Goal: Task Accomplishment & Management: Manage account settings

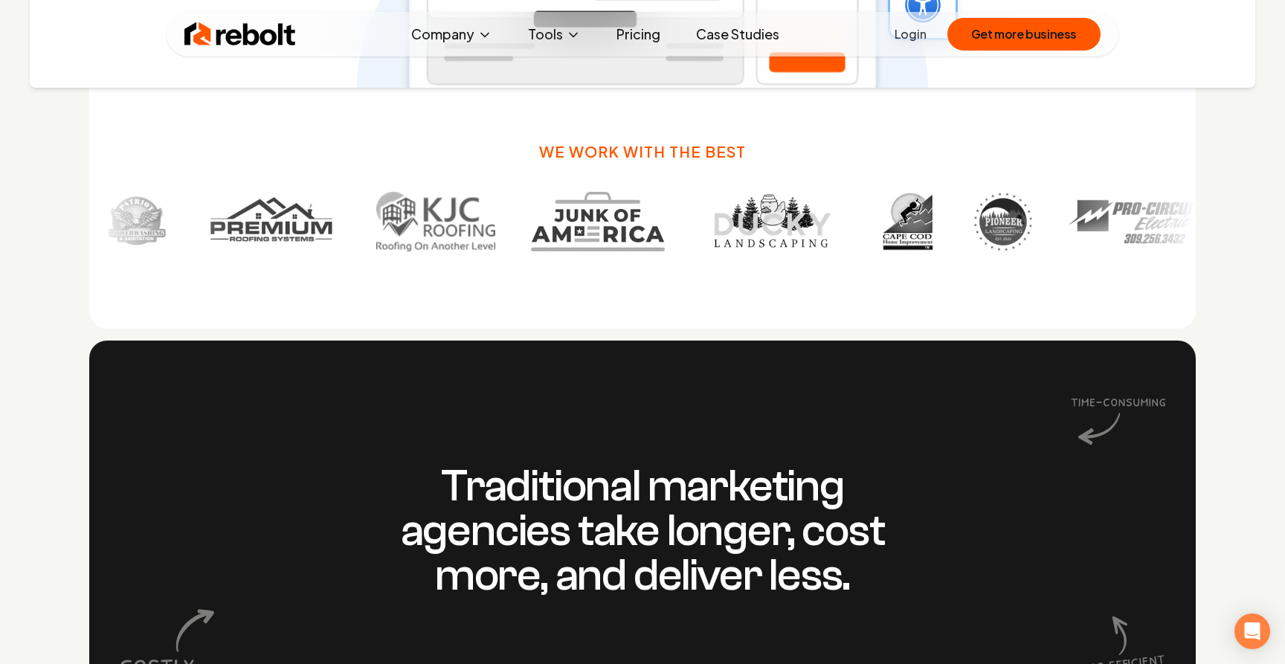
scroll to position [1050, 0]
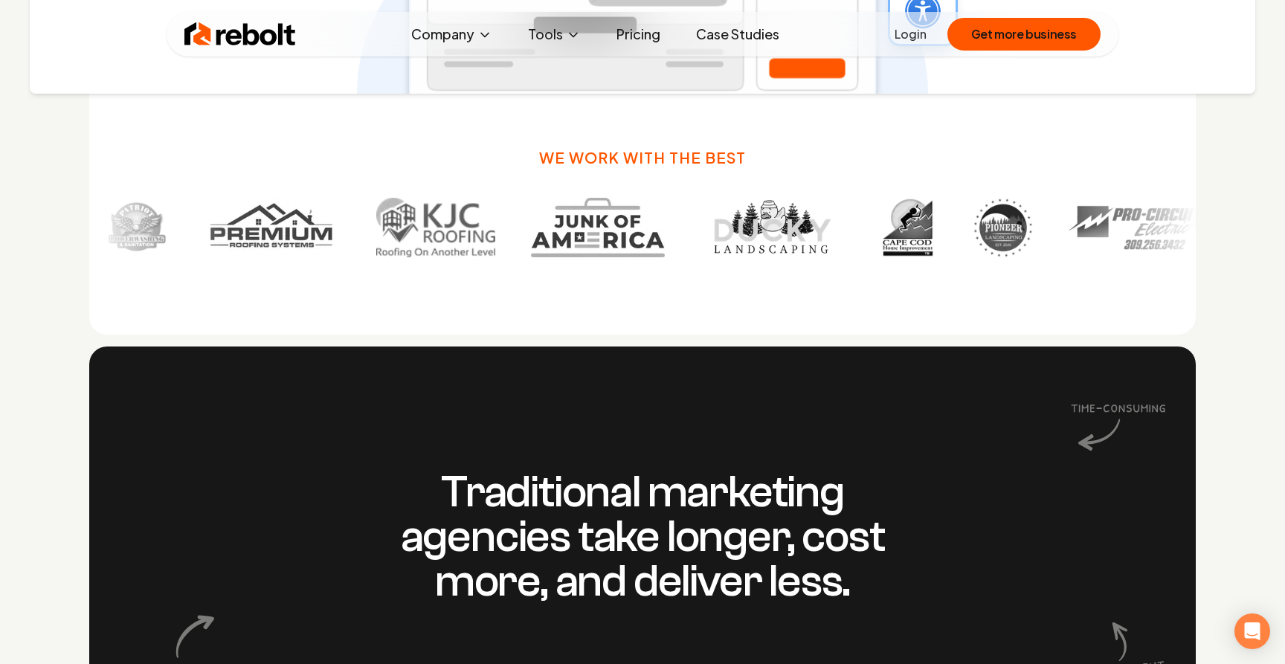
click at [698, 245] on img at bounding box center [769, 227] width 142 height 59
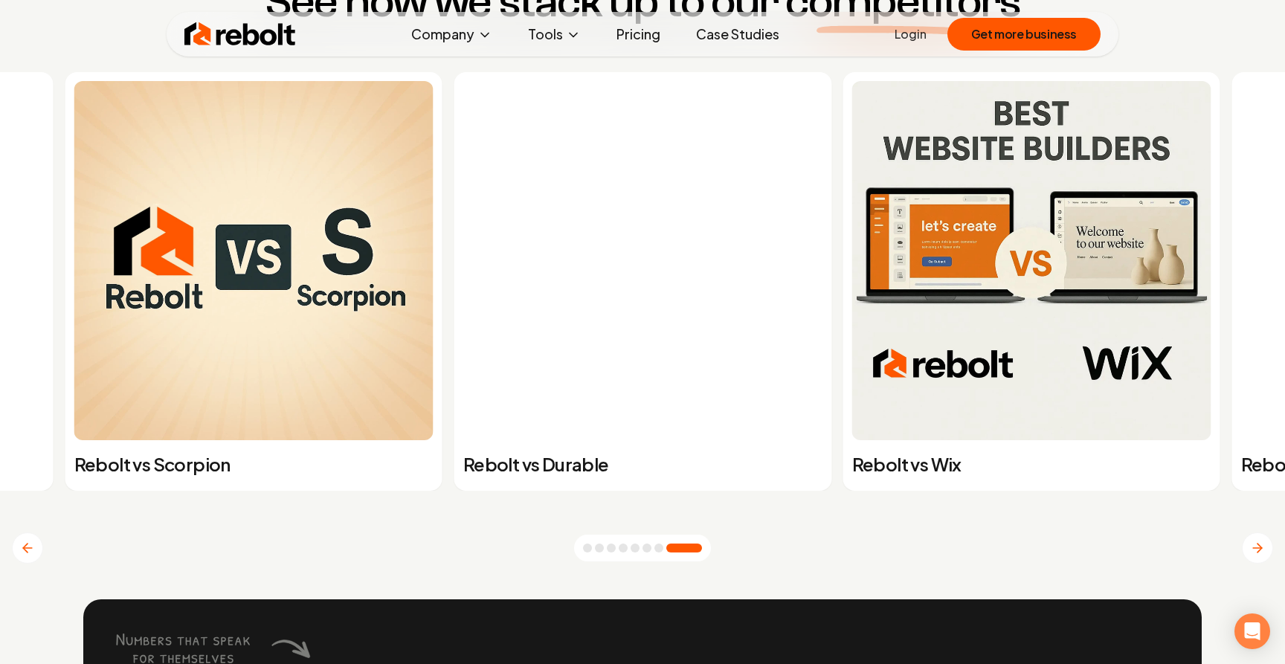
scroll to position [5841, 0]
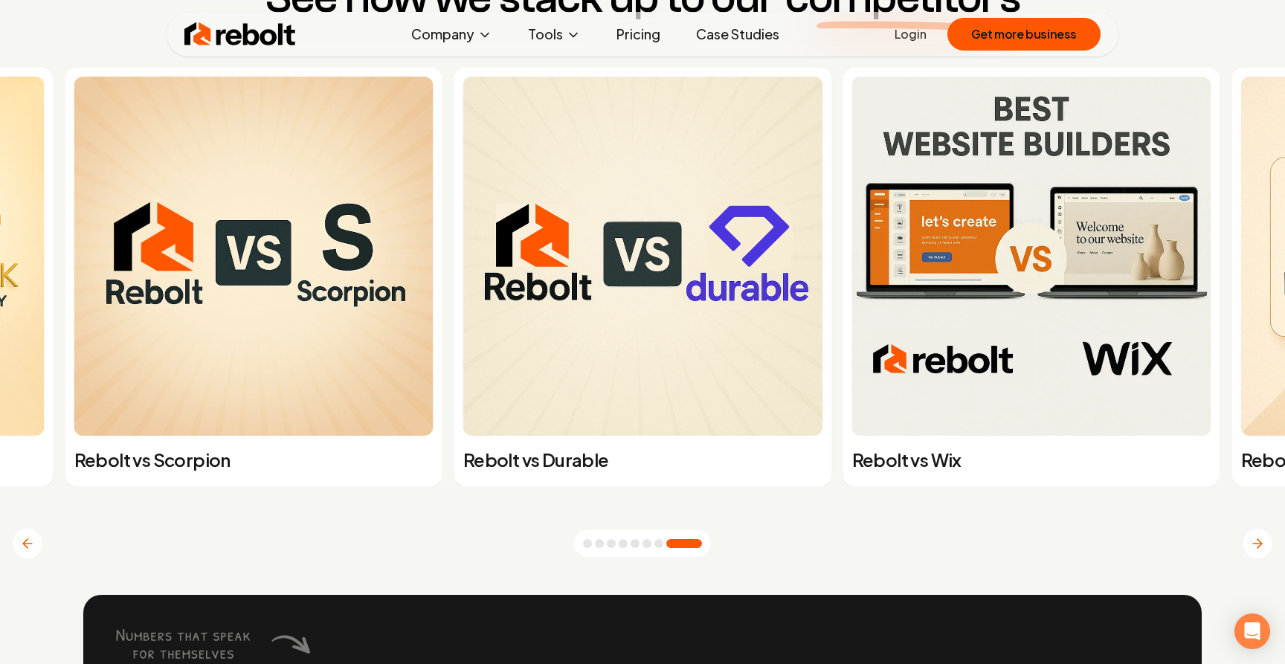
click at [633, 542] on button "Go to slide 5" at bounding box center [635, 543] width 9 height 9
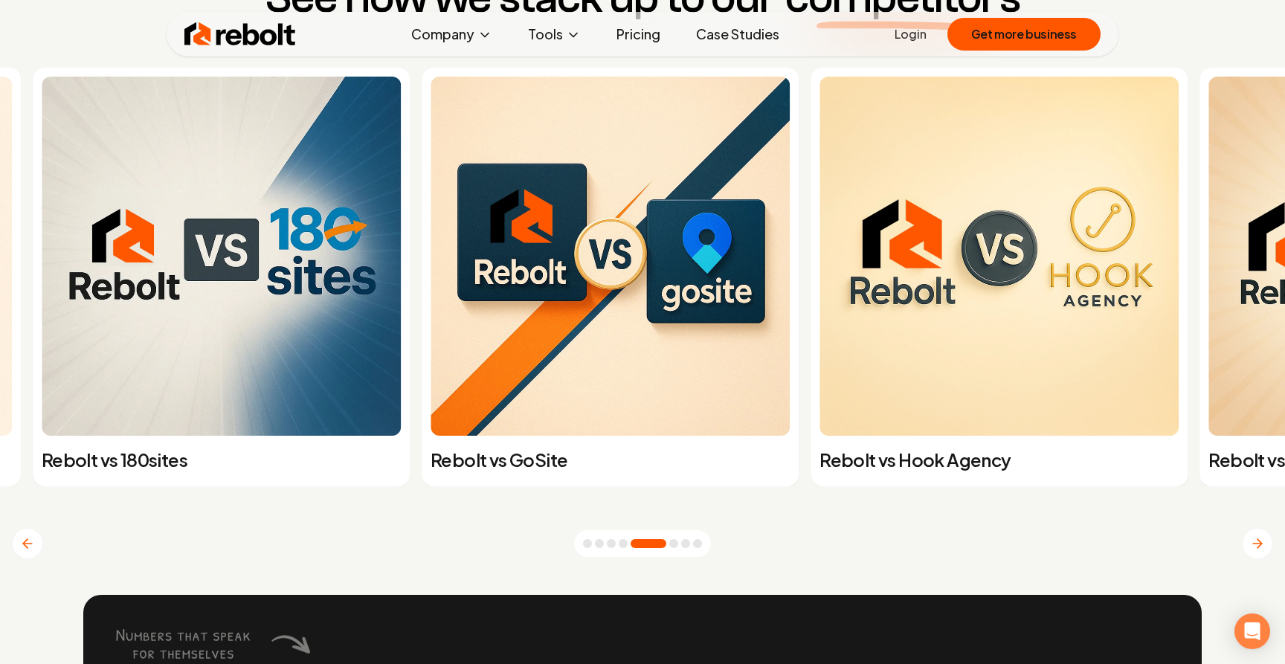
click at [614, 546] on button "Go to slide 3" at bounding box center [611, 543] width 9 height 9
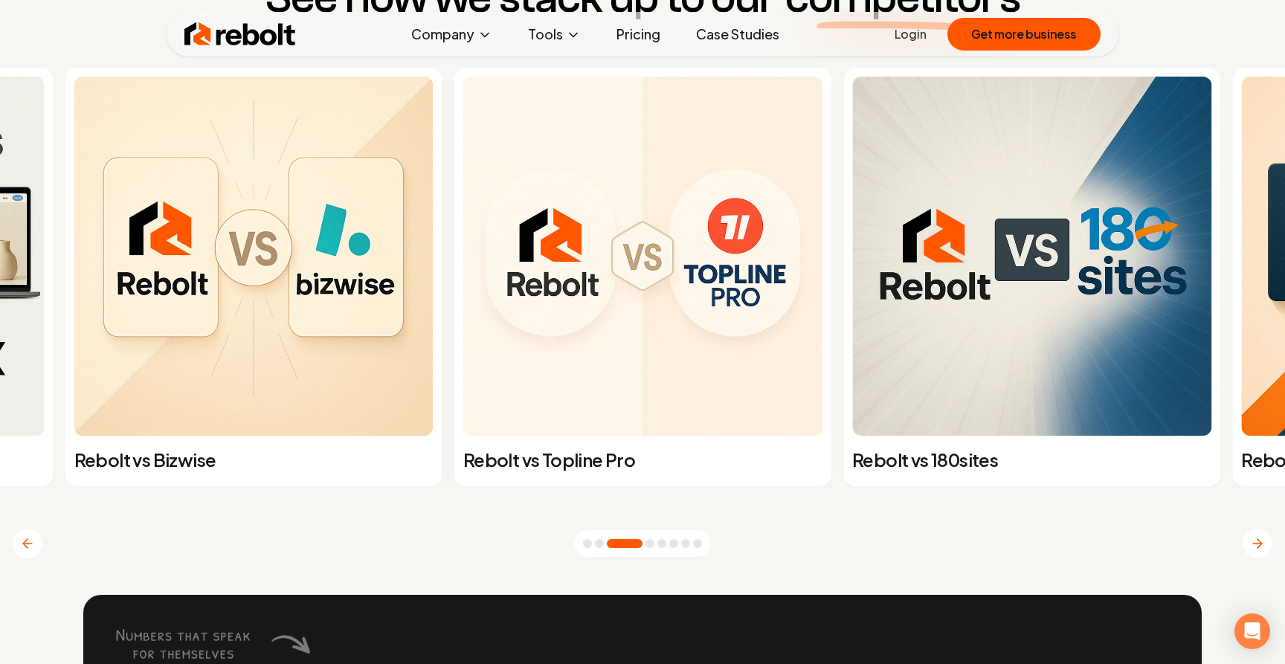
click at [594, 544] on div at bounding box center [642, 543] width 137 height 27
click at [597, 541] on button "Go to slide 2" at bounding box center [599, 543] width 9 height 9
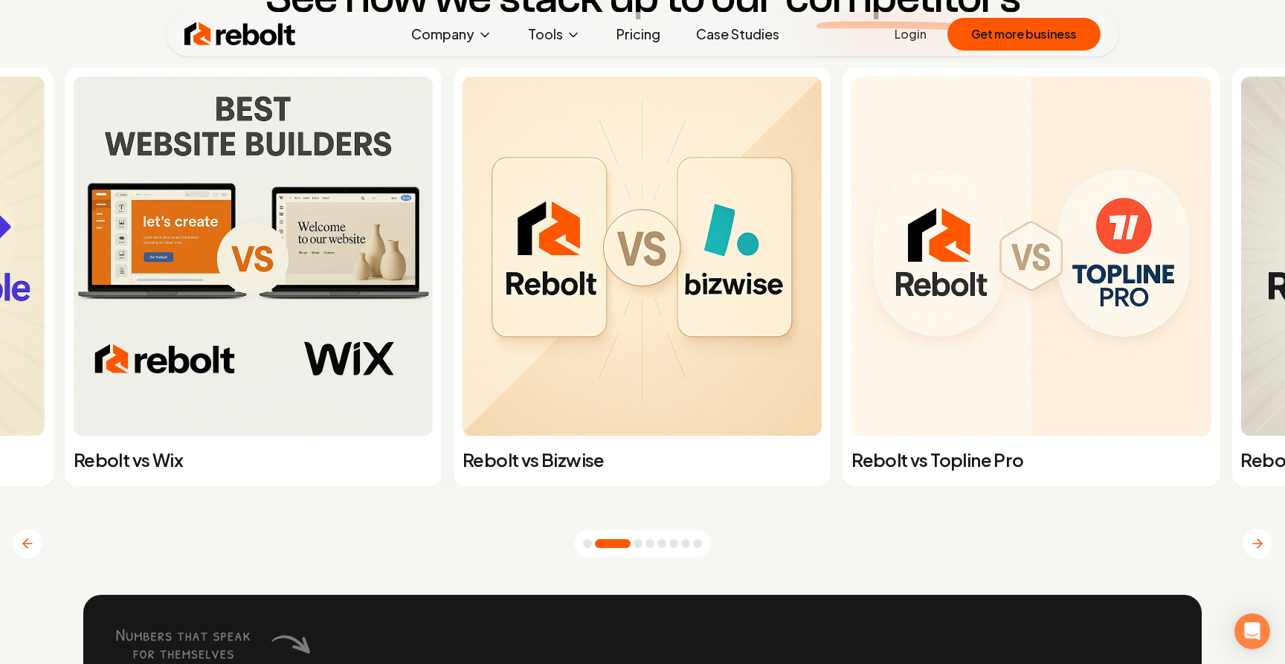
click at [584, 541] on button "Go to slide 1" at bounding box center [587, 543] width 9 height 9
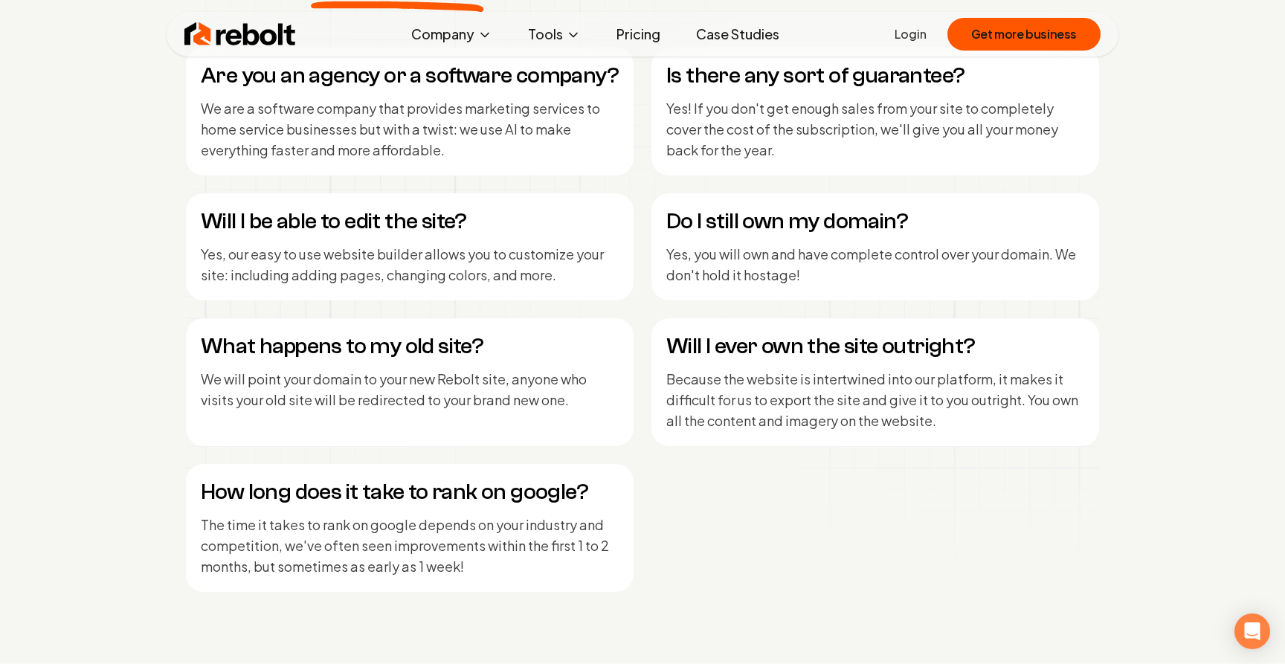
scroll to position [6988, 0]
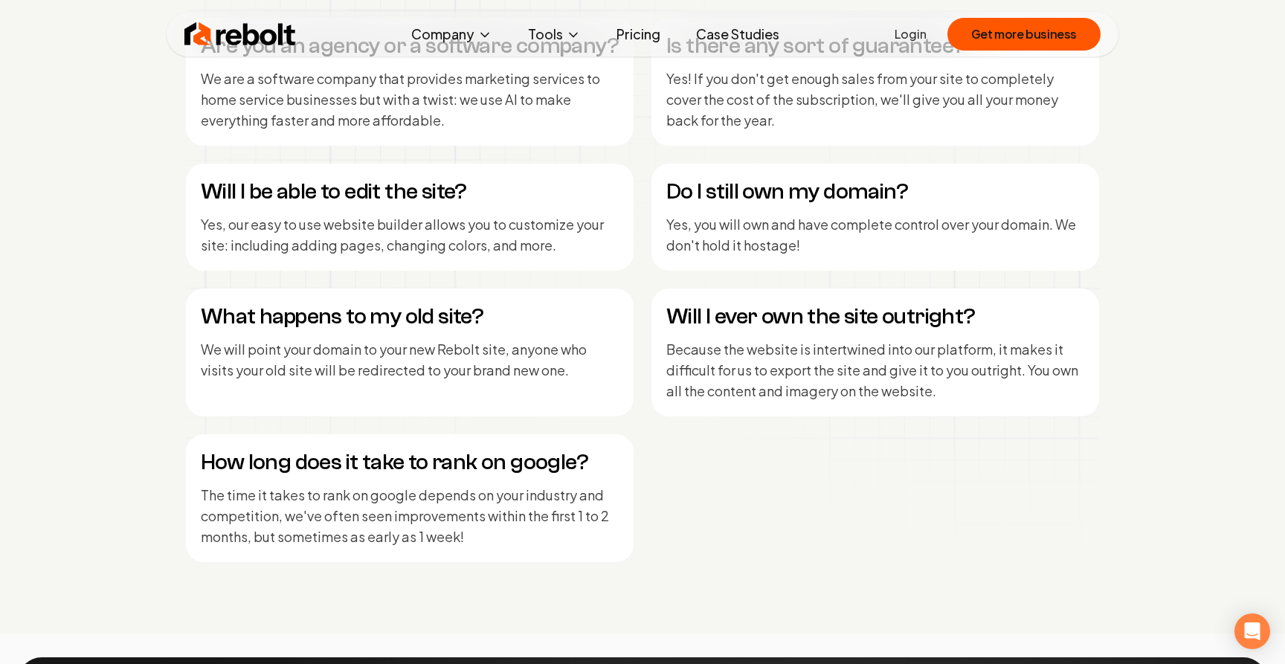
click at [913, 30] on link "Login" at bounding box center [911, 34] width 32 height 18
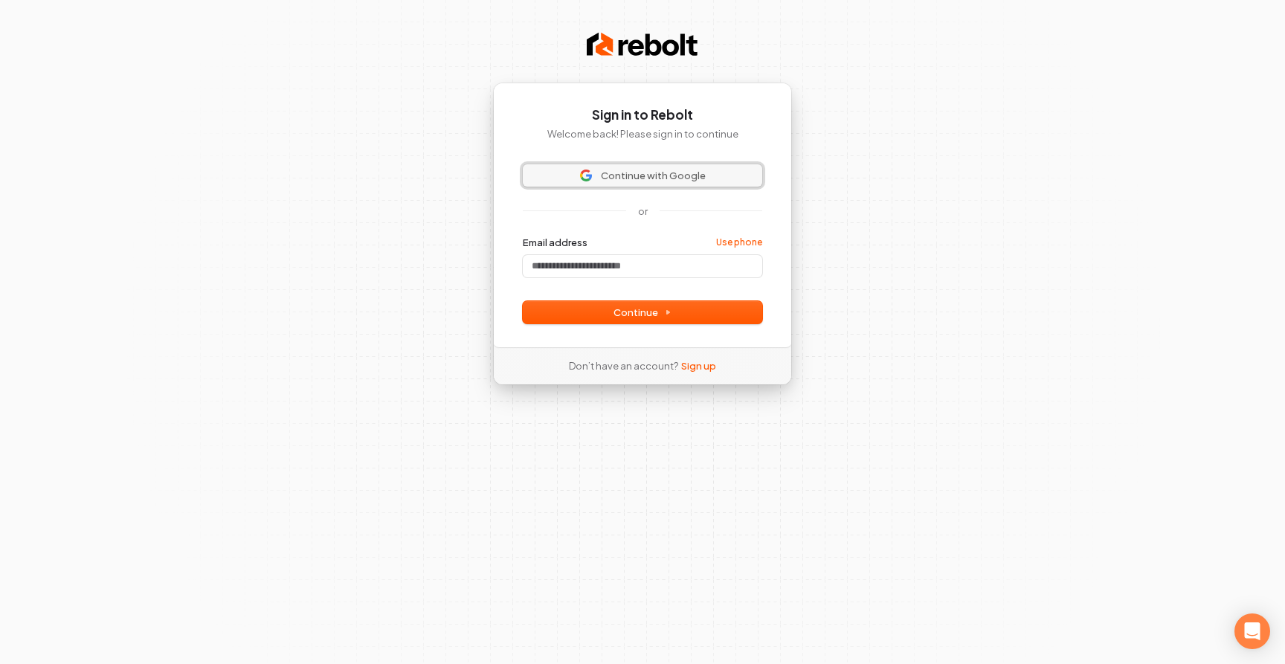
click at [666, 179] on span "Continue with Google" at bounding box center [653, 175] width 105 height 13
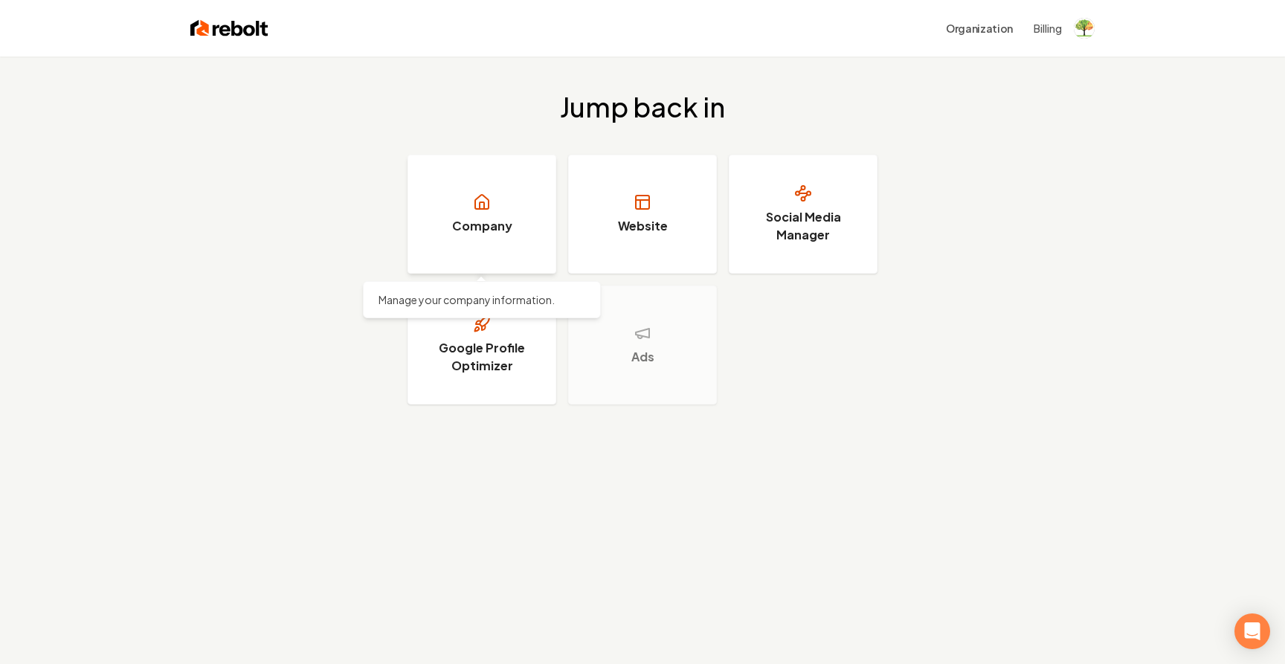
click at [481, 229] on h3 "Company" at bounding box center [482, 226] width 60 height 18
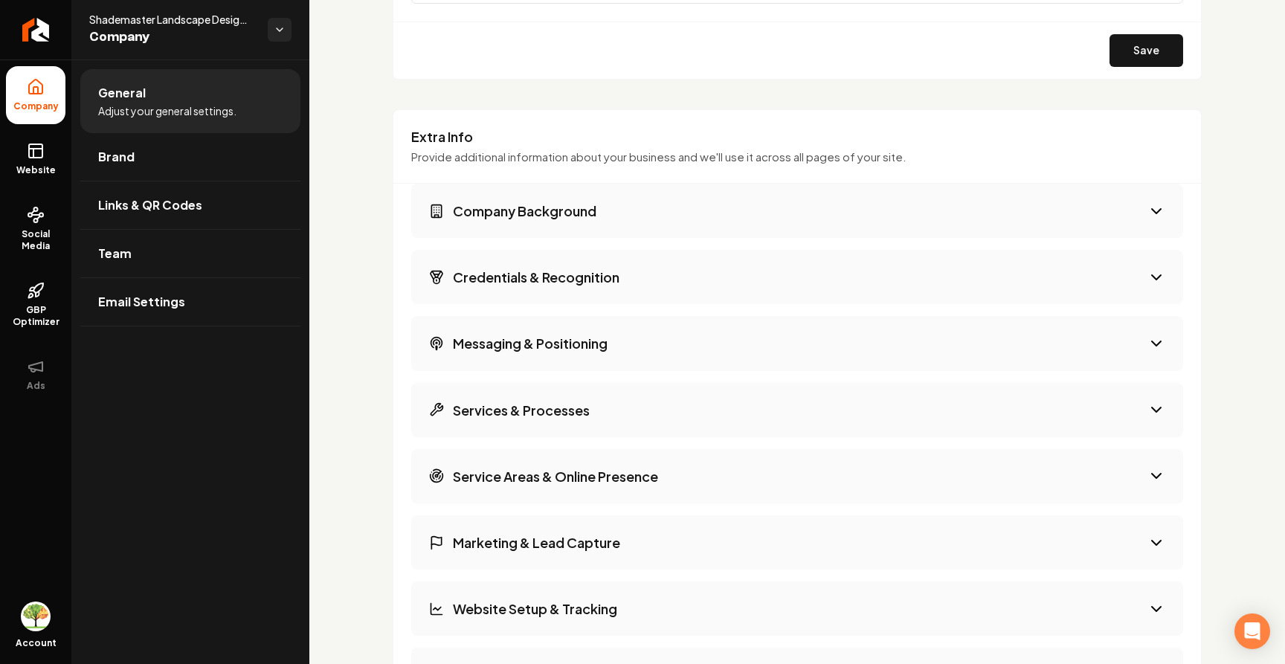
scroll to position [2205, 0]
click at [902, 208] on button "Company Background" at bounding box center [797, 210] width 772 height 54
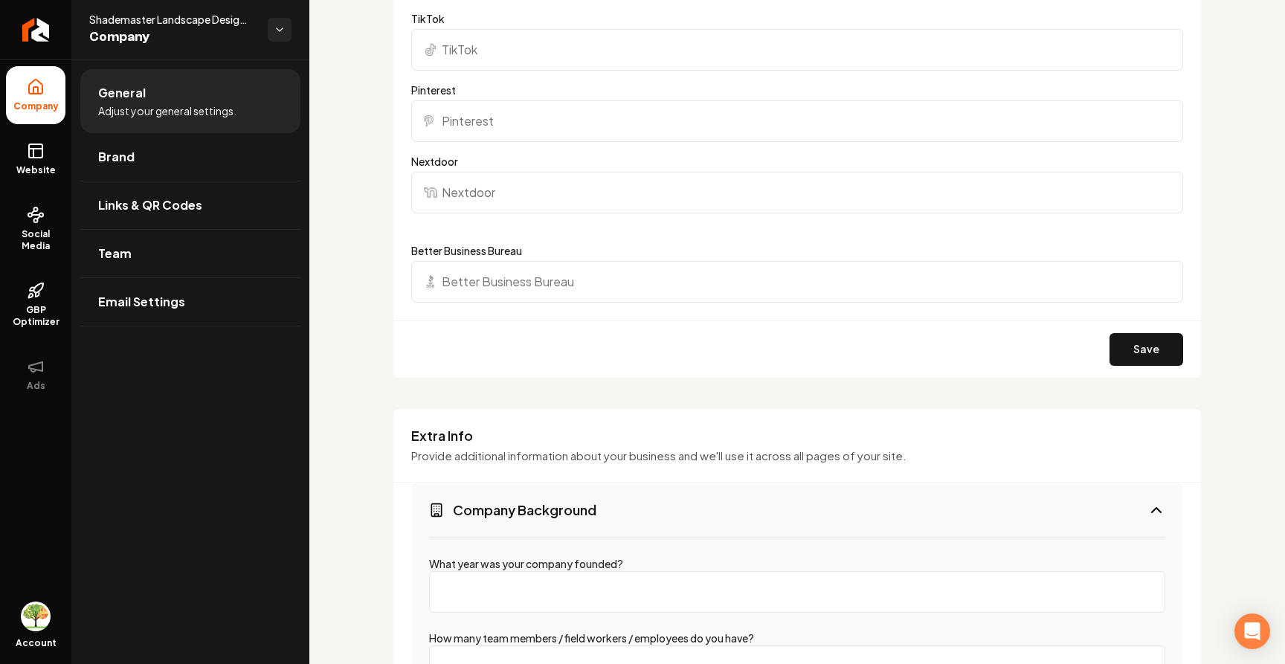
scroll to position [1841, 0]
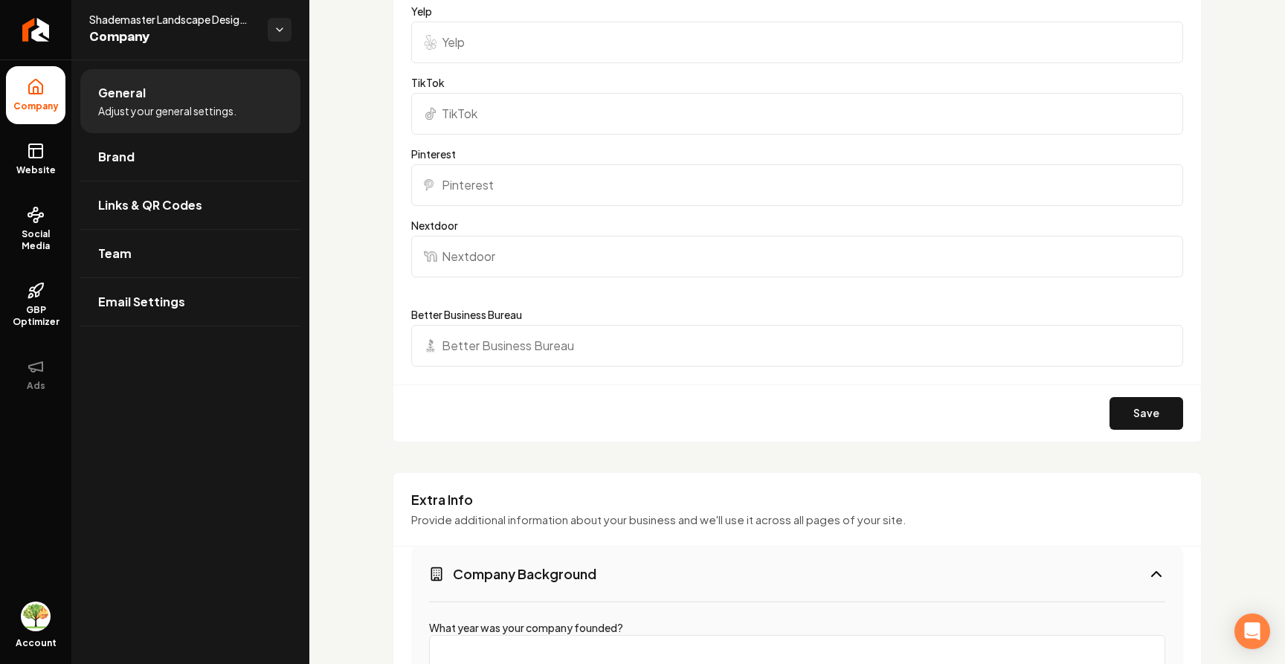
click at [1019, 563] on button "Company Background" at bounding box center [797, 574] width 772 height 54
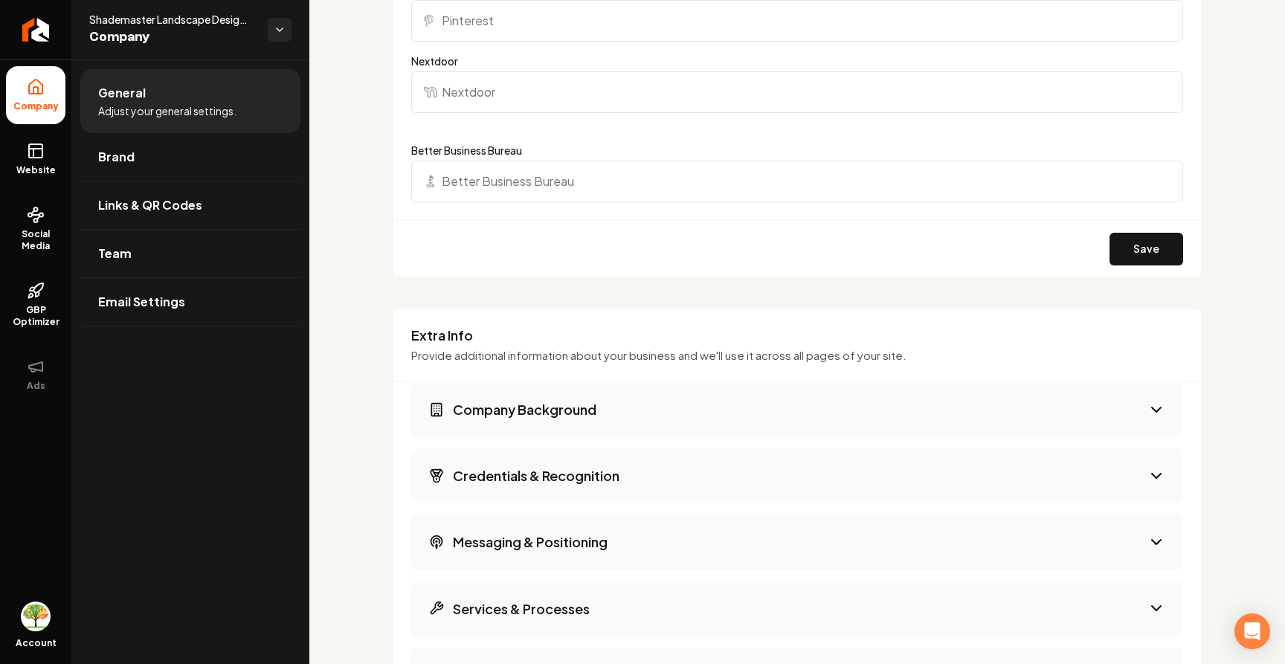
scroll to position [2468, 0]
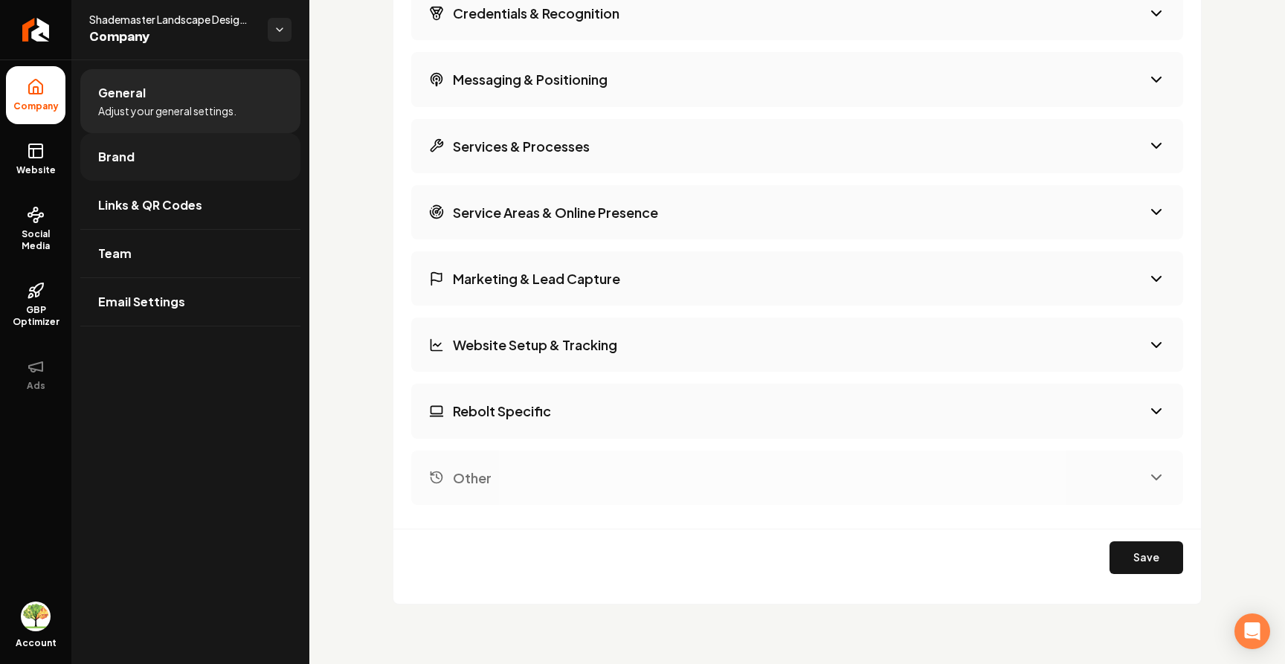
click at [212, 146] on link "Brand" at bounding box center [190, 157] width 220 height 48
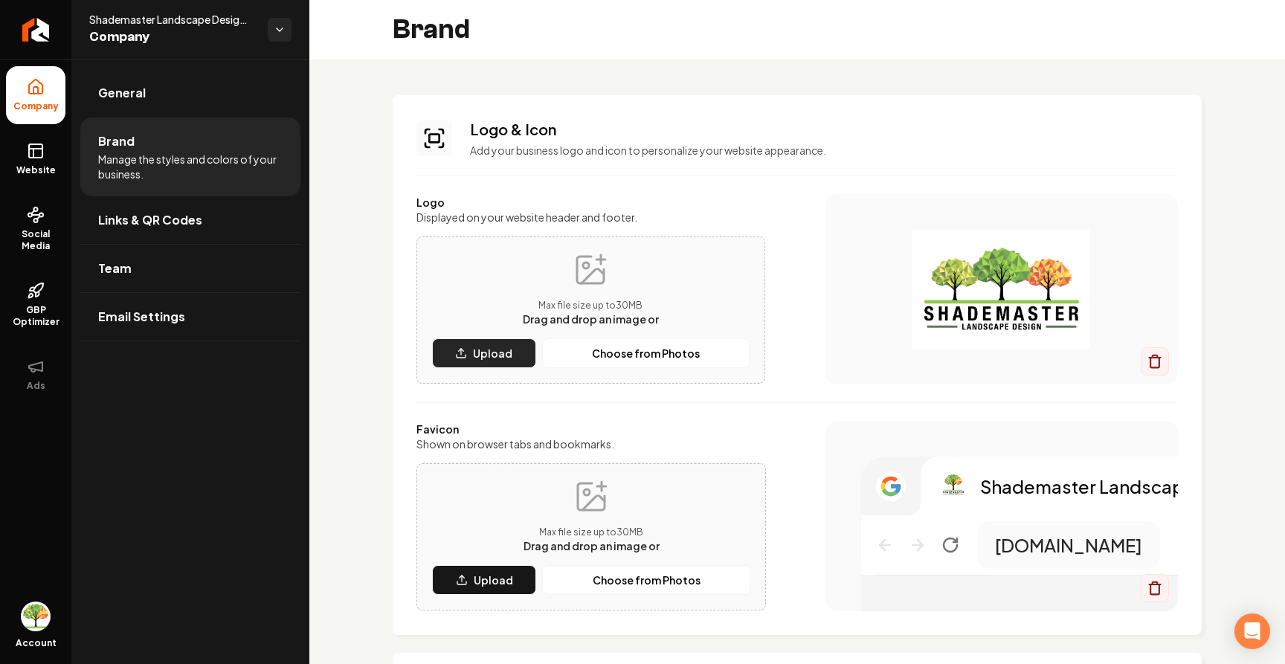
click at [506, 354] on p "Upload" at bounding box center [492, 353] width 39 height 15
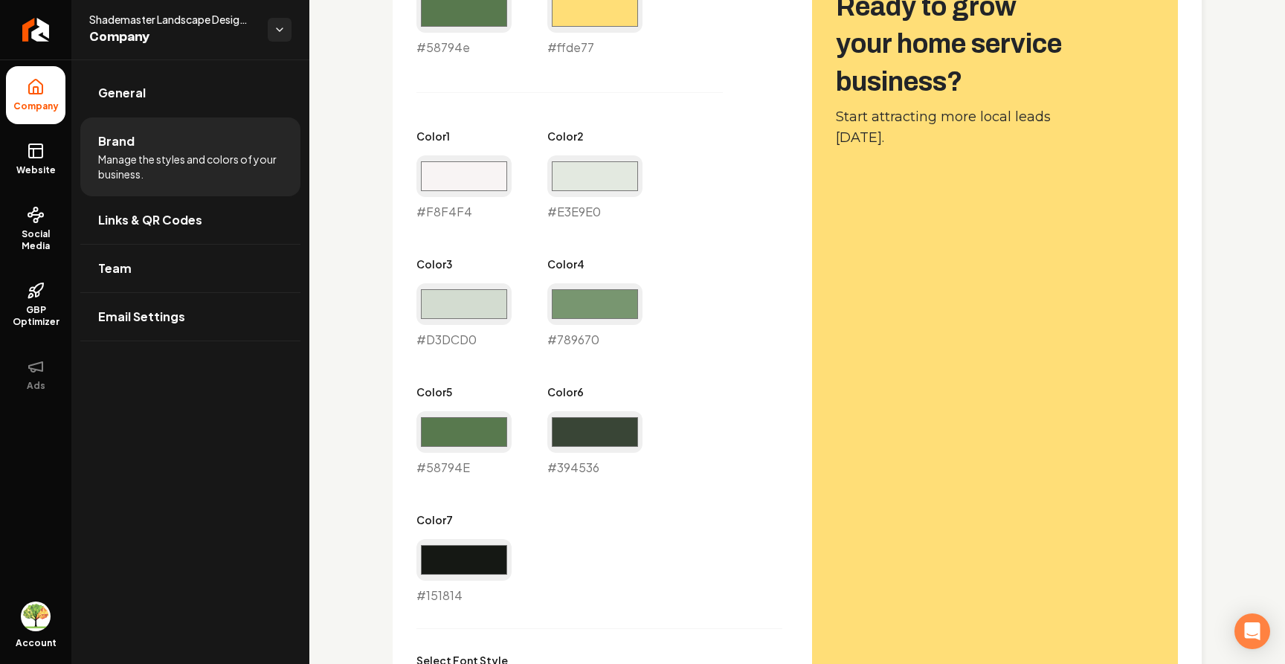
scroll to position [712, 0]
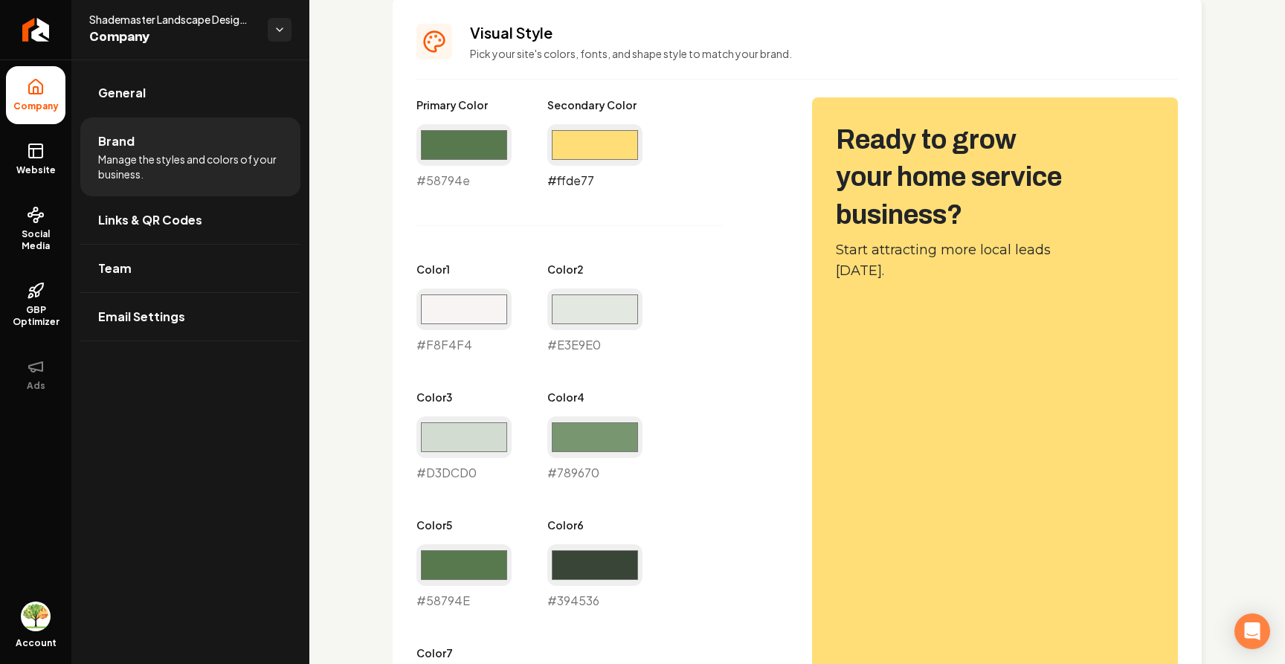
click at [602, 150] on input "#ffde77" at bounding box center [594, 145] width 95 height 42
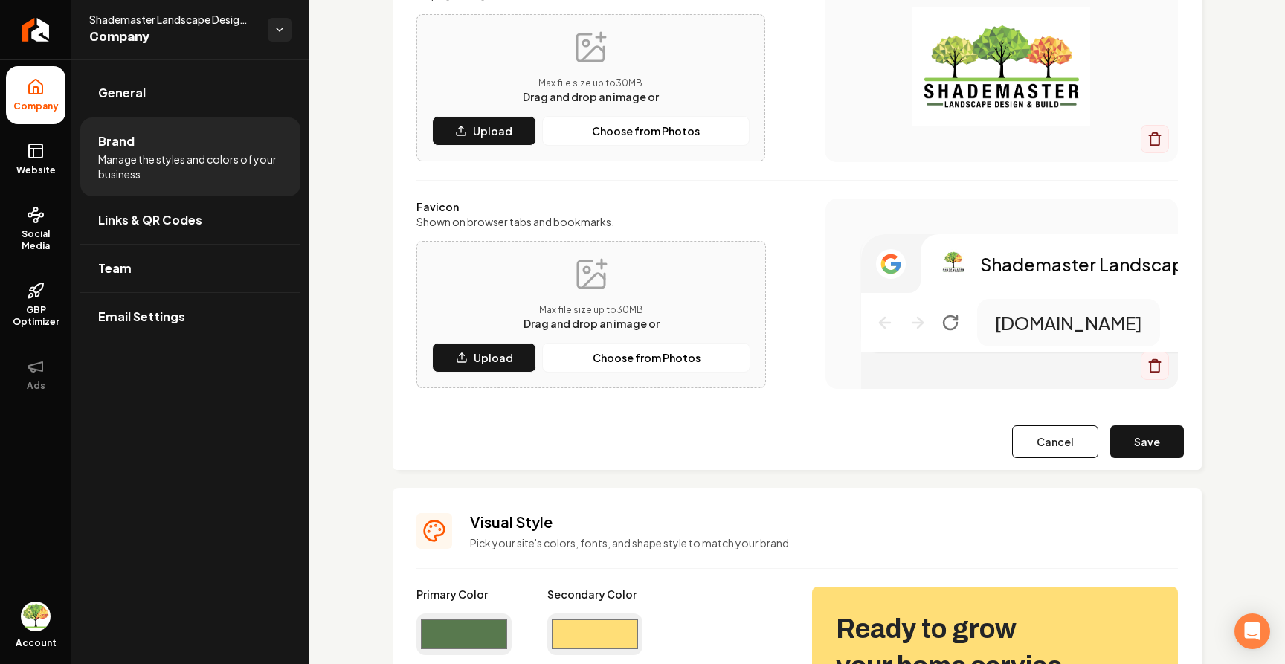
scroll to position [218, 0]
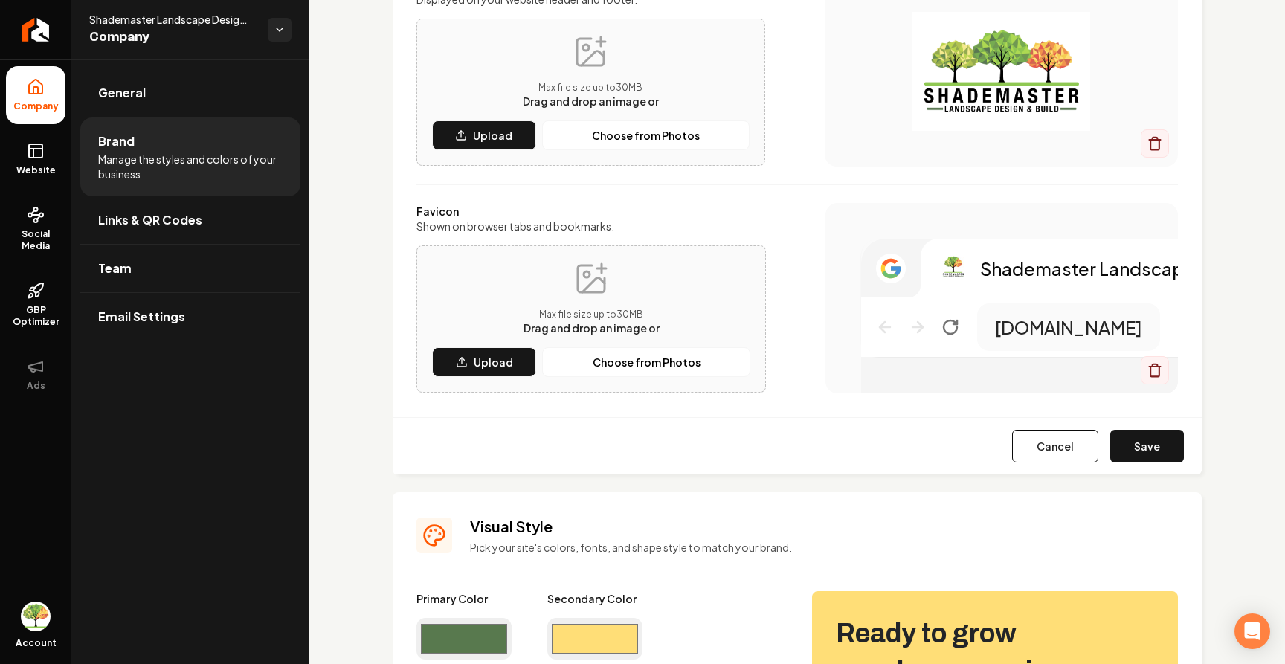
click at [605, 637] on input "#ffde77" at bounding box center [594, 639] width 95 height 42
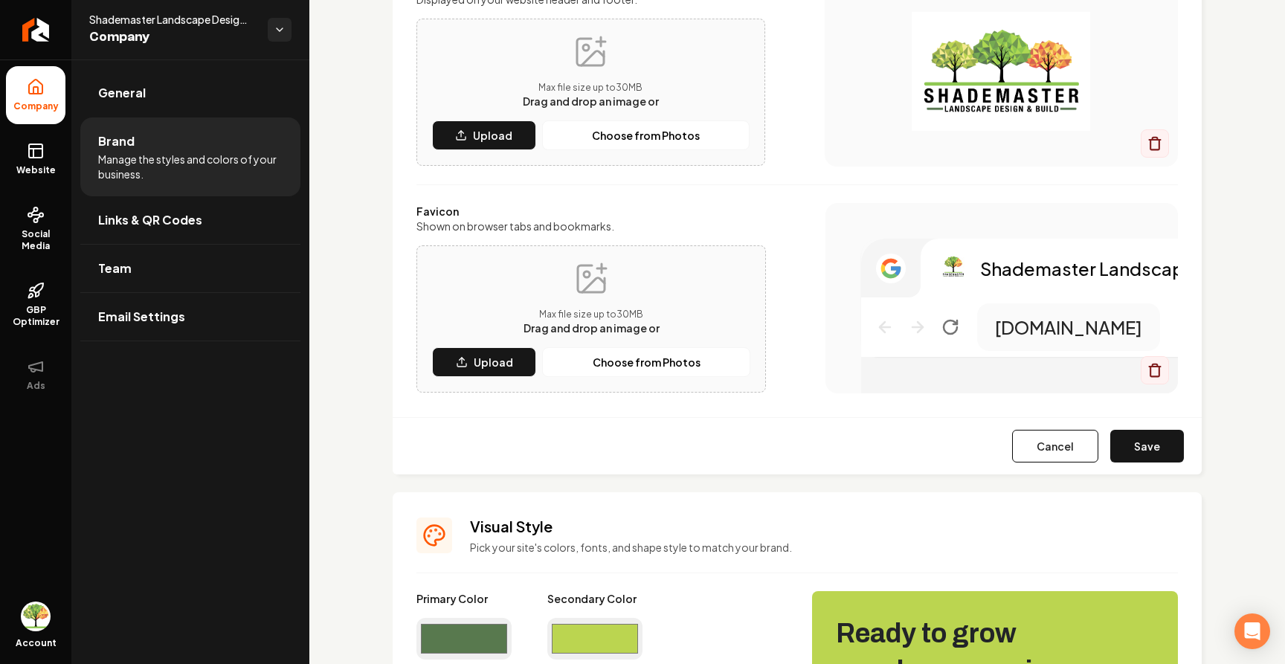
type input "#bbd550"
click at [450, 641] on input "#58794e" at bounding box center [463, 639] width 95 height 42
type input "#77ab52"
click at [626, 639] on input "#bbd550" at bounding box center [594, 639] width 95 height 42
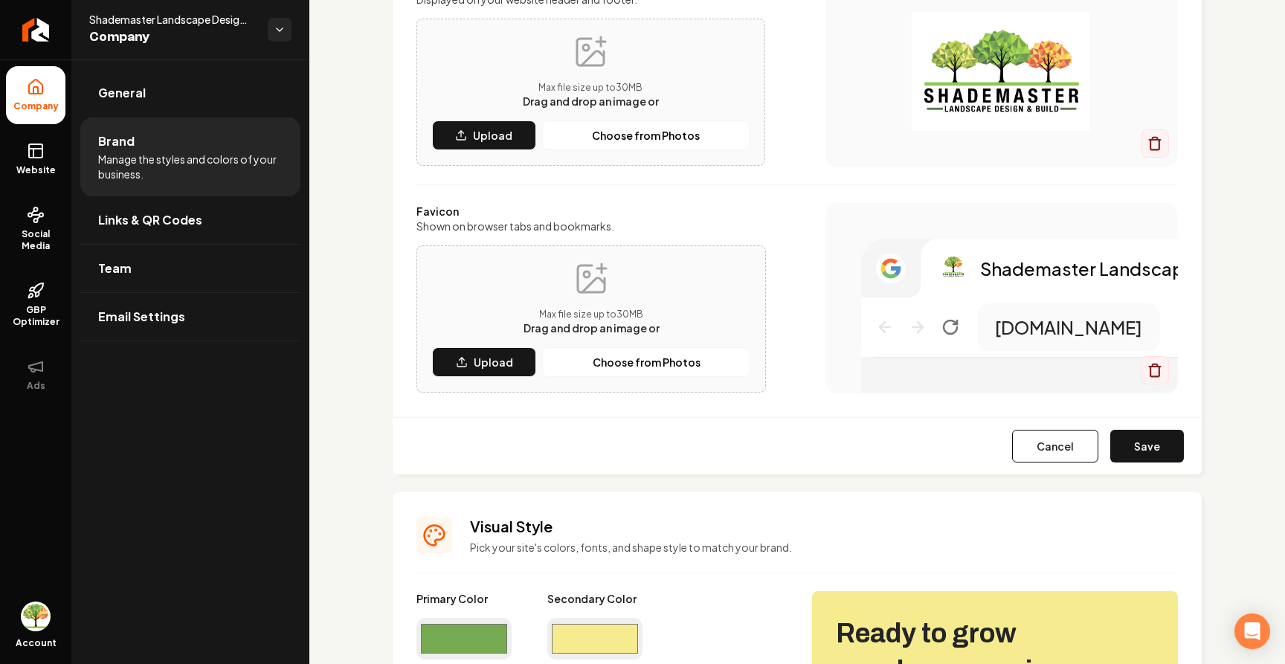
click at [869, 471] on div "Cancel Save" at bounding box center [797, 445] width 809 height 57
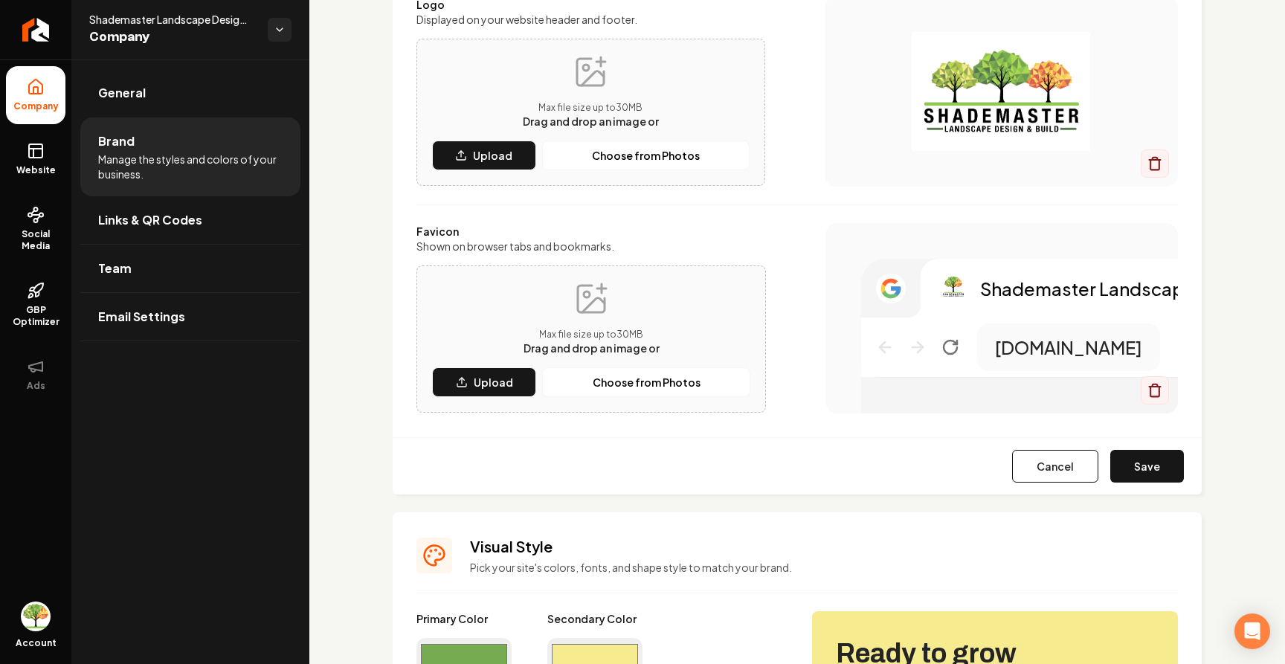
scroll to position [197, 0]
click at [586, 651] on input "#f6eb8e" at bounding box center [594, 660] width 95 height 42
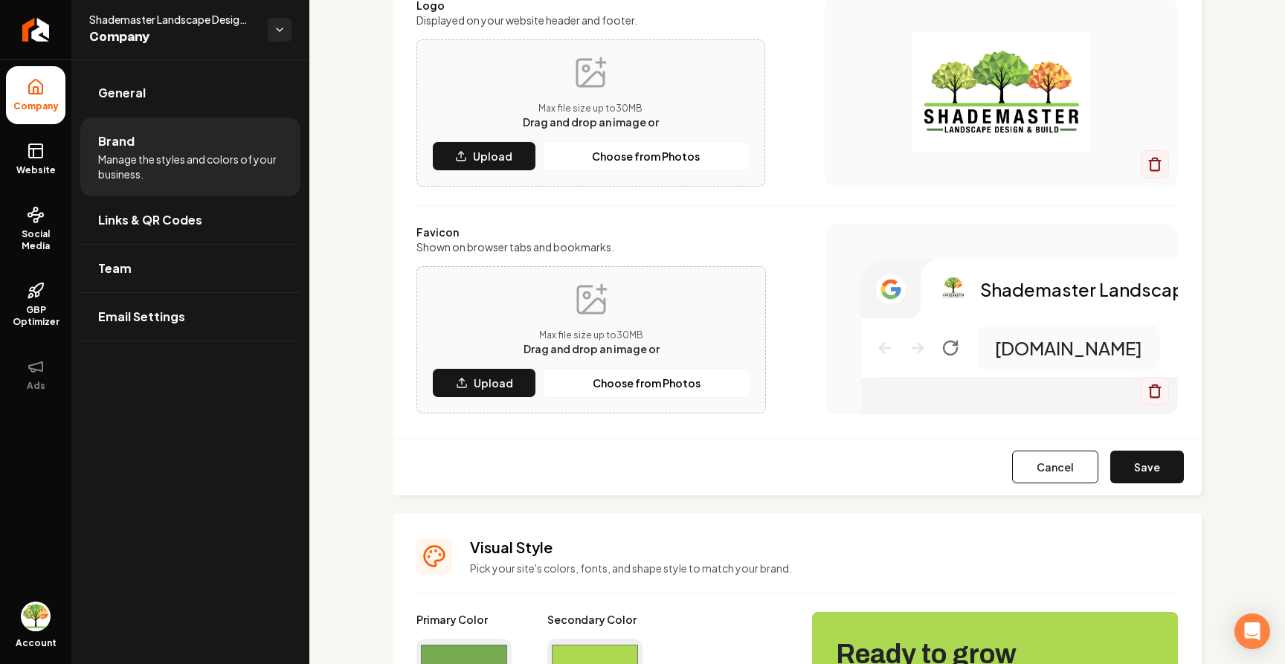
click at [866, 342] on div "[DOMAIN_NAME]" at bounding box center [1010, 348] width 299 height 48
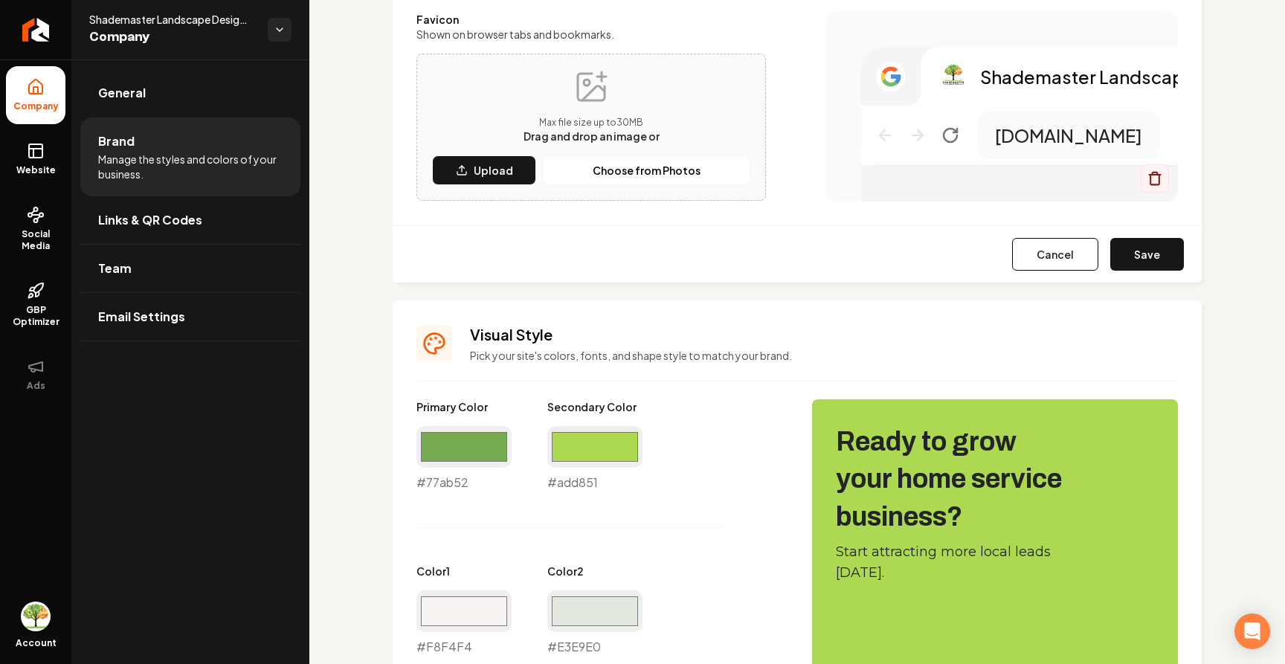
scroll to position [403, 0]
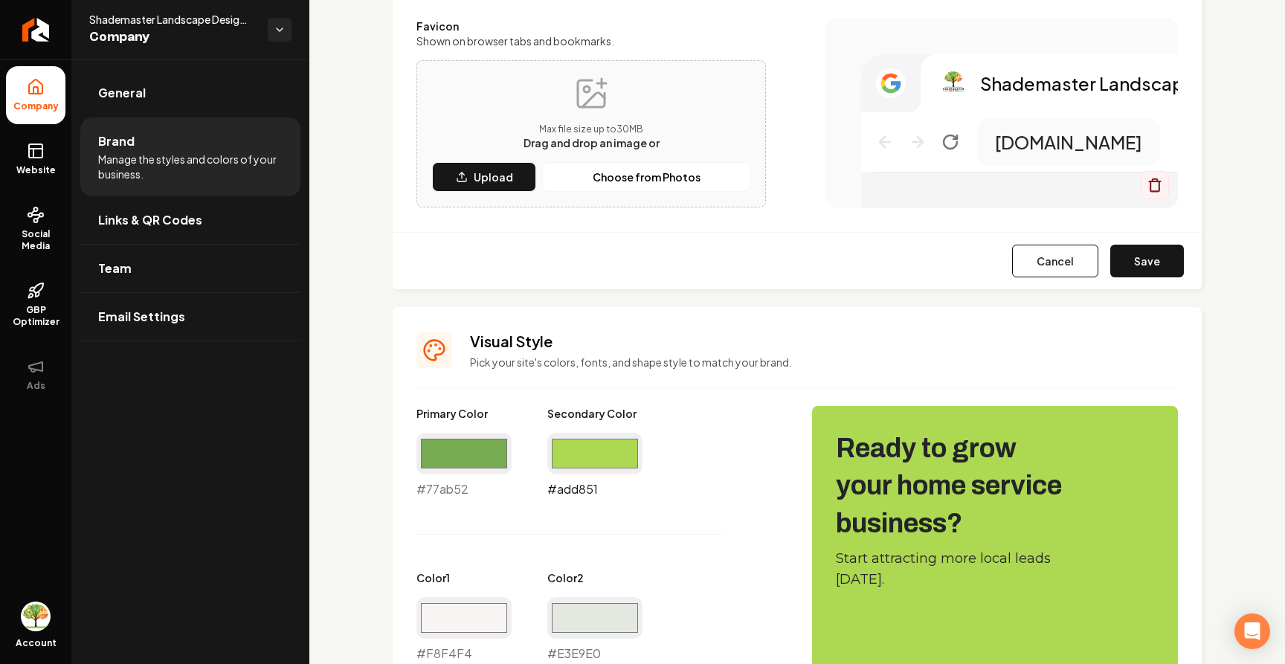
click at [598, 463] on input "#add851" at bounding box center [594, 454] width 95 height 42
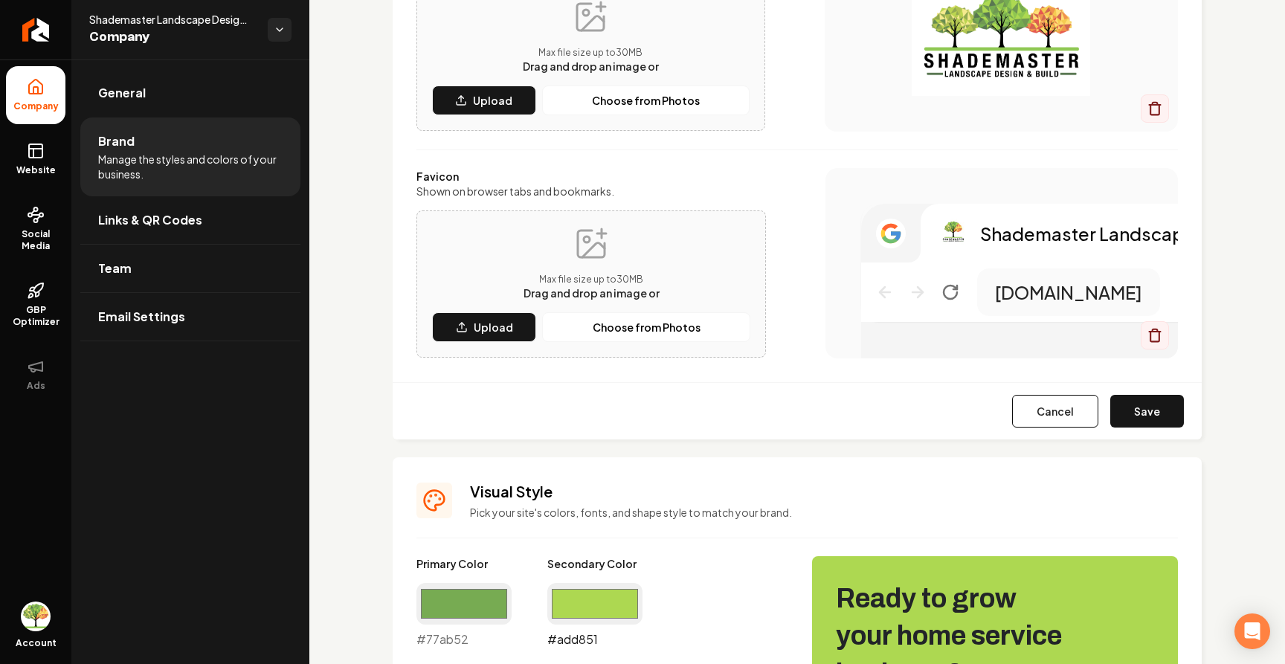
scroll to position [251, 0]
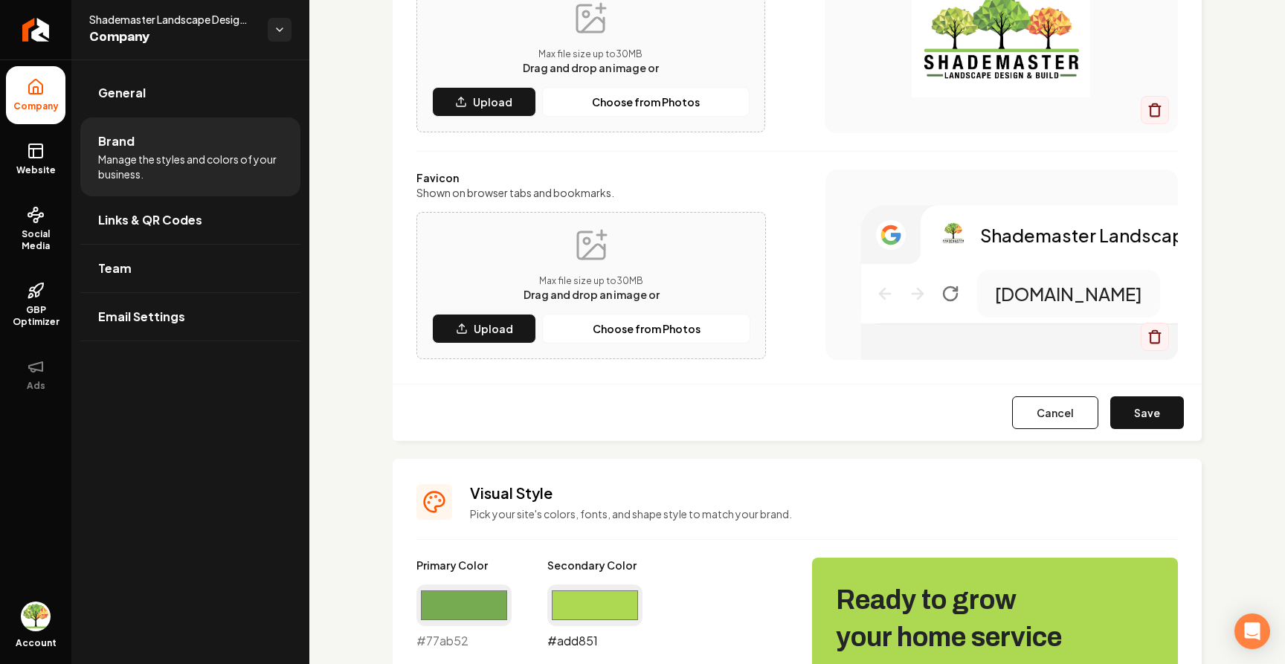
click at [583, 596] on input "#add851" at bounding box center [594, 606] width 95 height 42
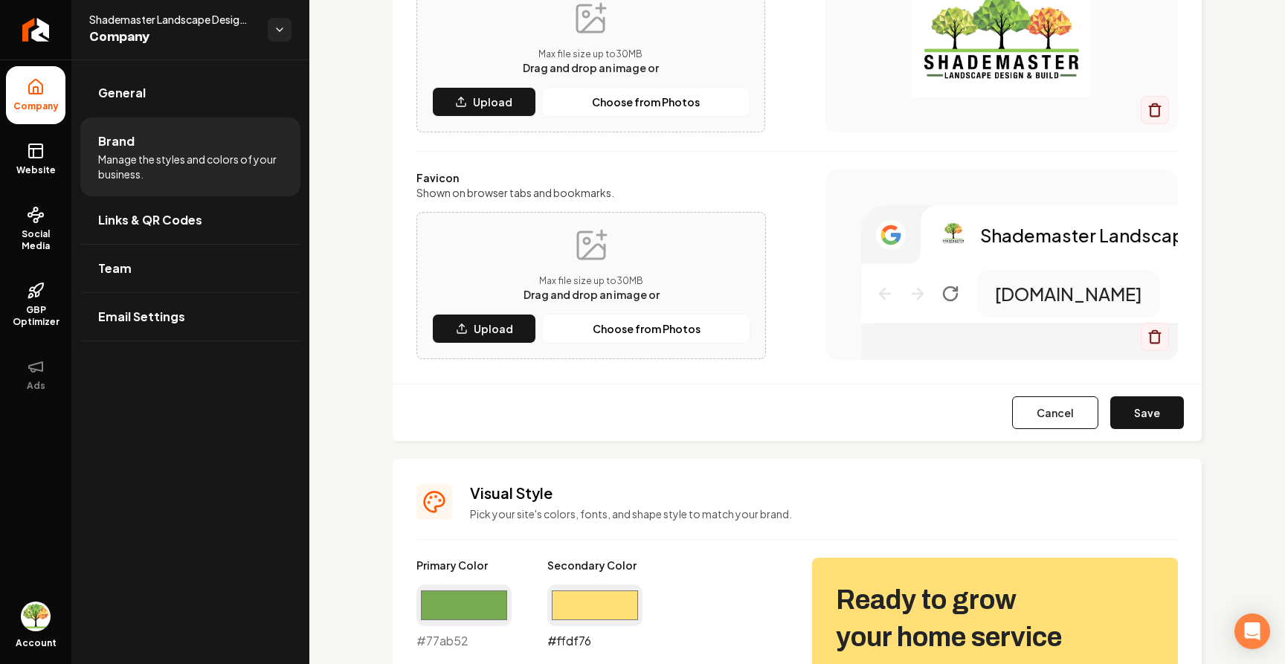
type input "#ffdf76"
click at [870, 280] on div "[DOMAIN_NAME]" at bounding box center [1010, 294] width 299 height 48
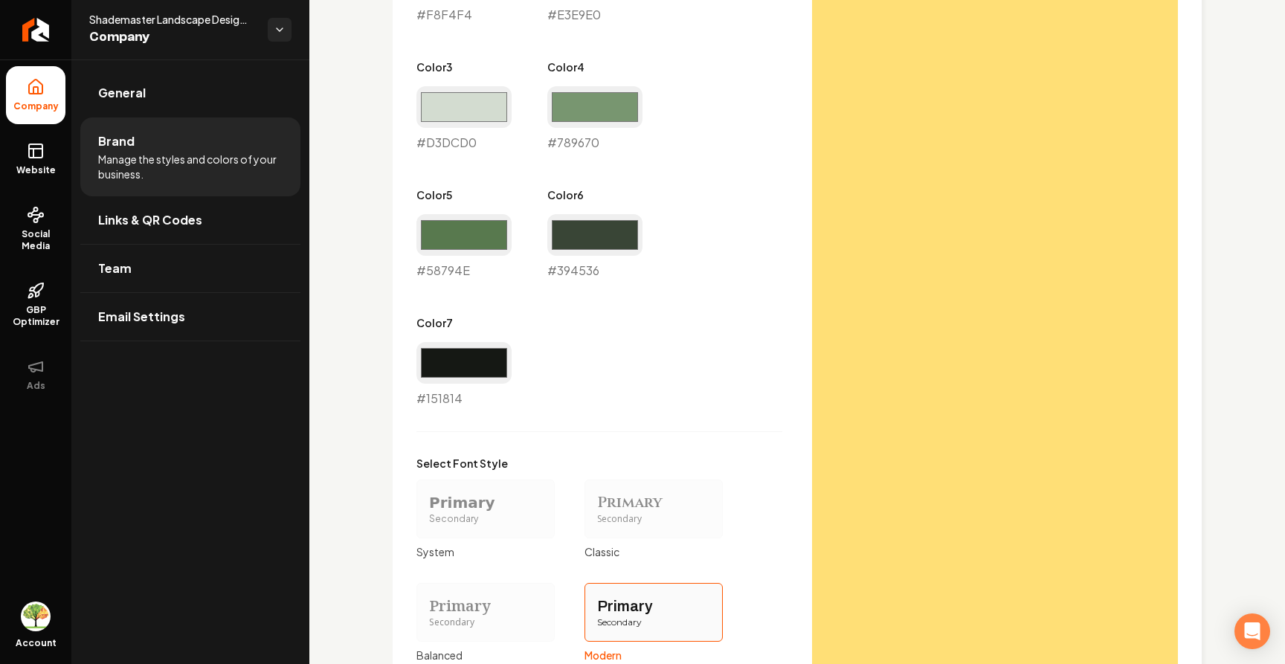
scroll to position [1297, 0]
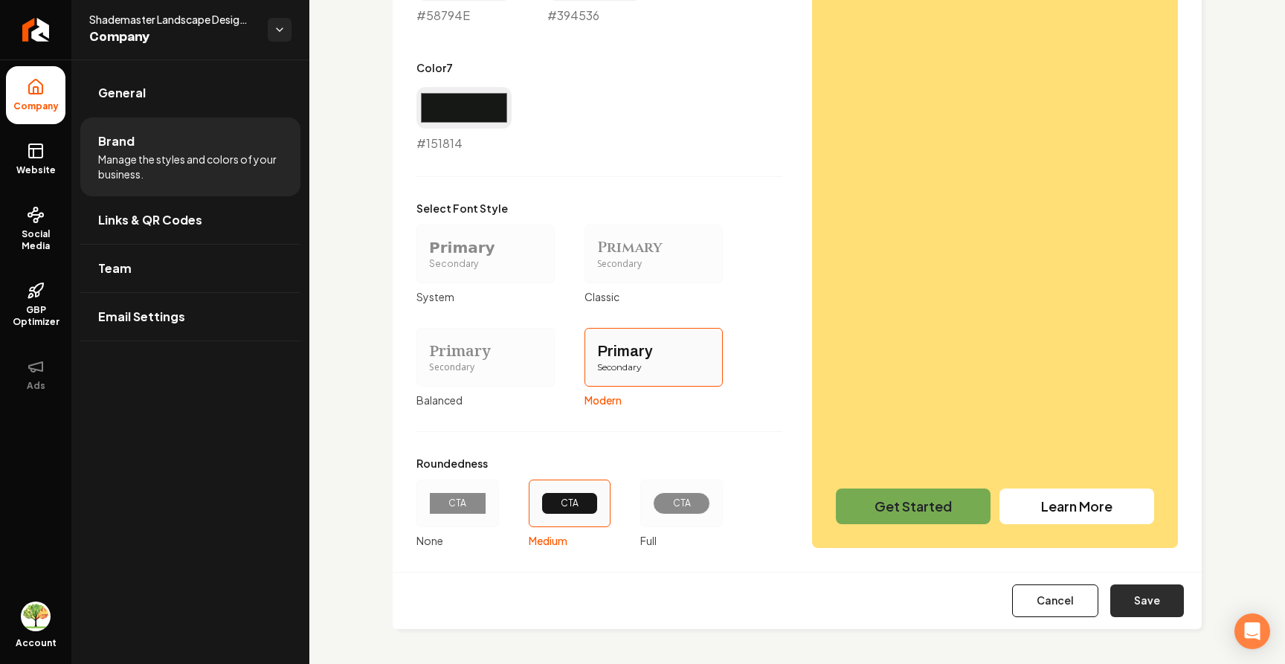
click at [1144, 598] on button "Save" at bounding box center [1147, 601] width 74 height 33
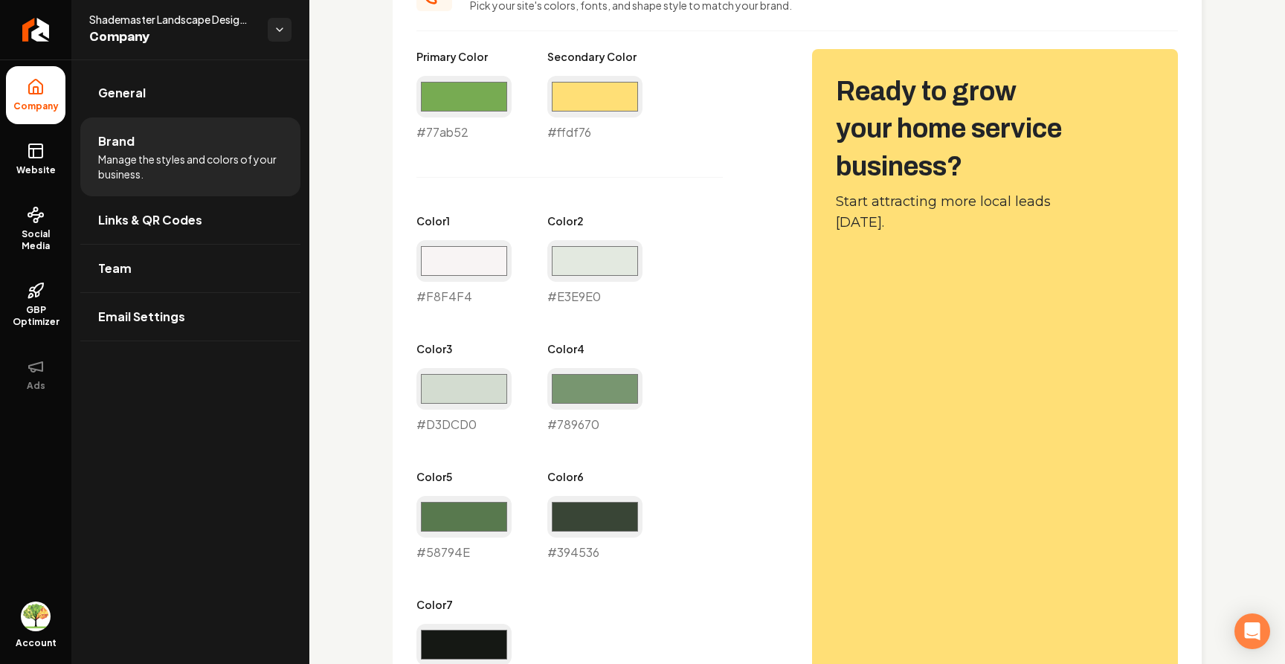
scroll to position [567, 0]
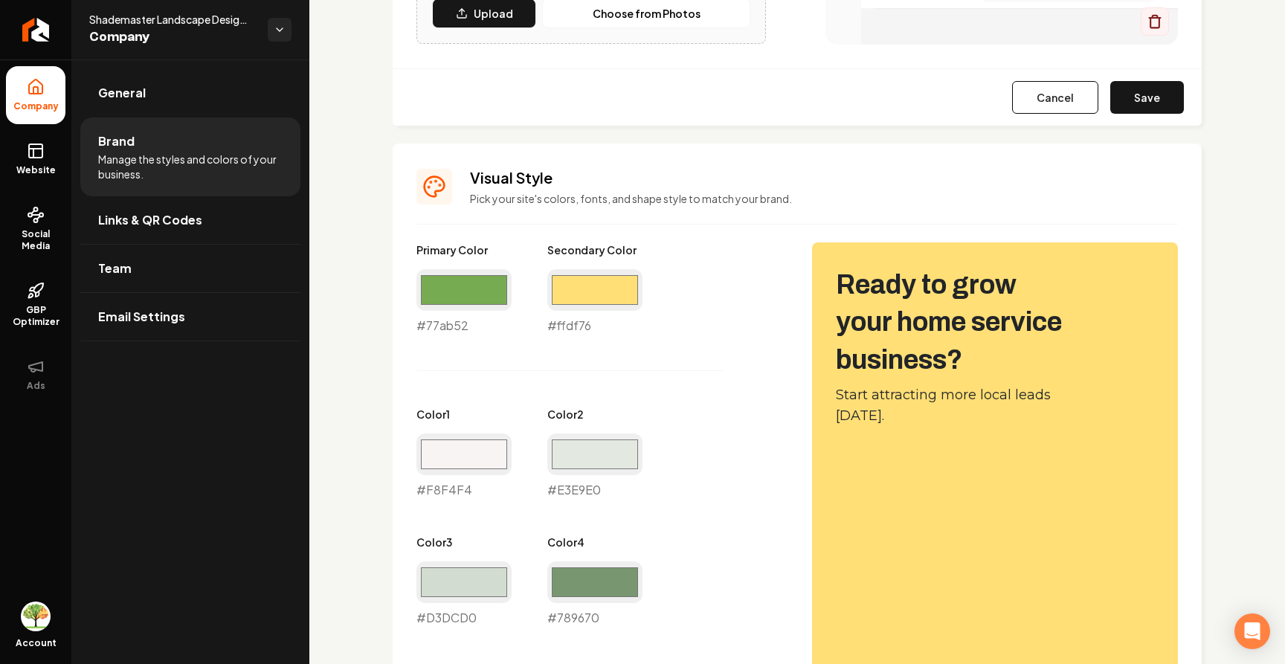
type input "#f8f4f4"
type input "#e3e9e0"
type input "#d3dcd0"
type input "#58794e"
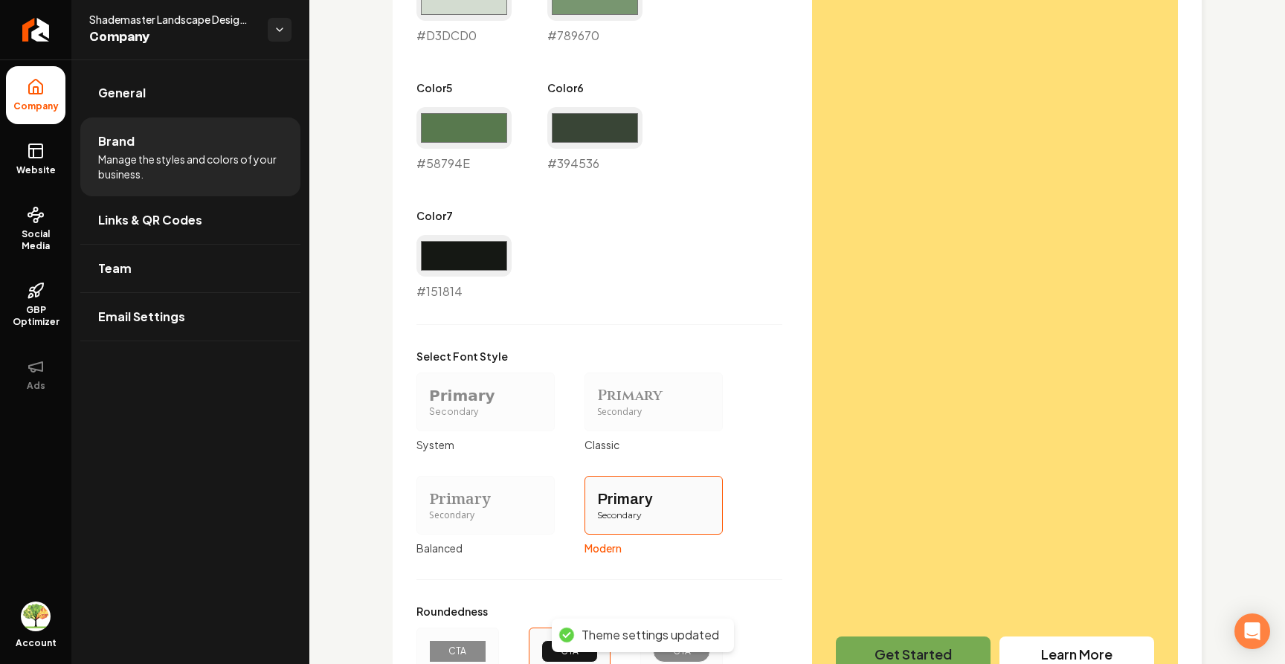
scroll to position [1178, 0]
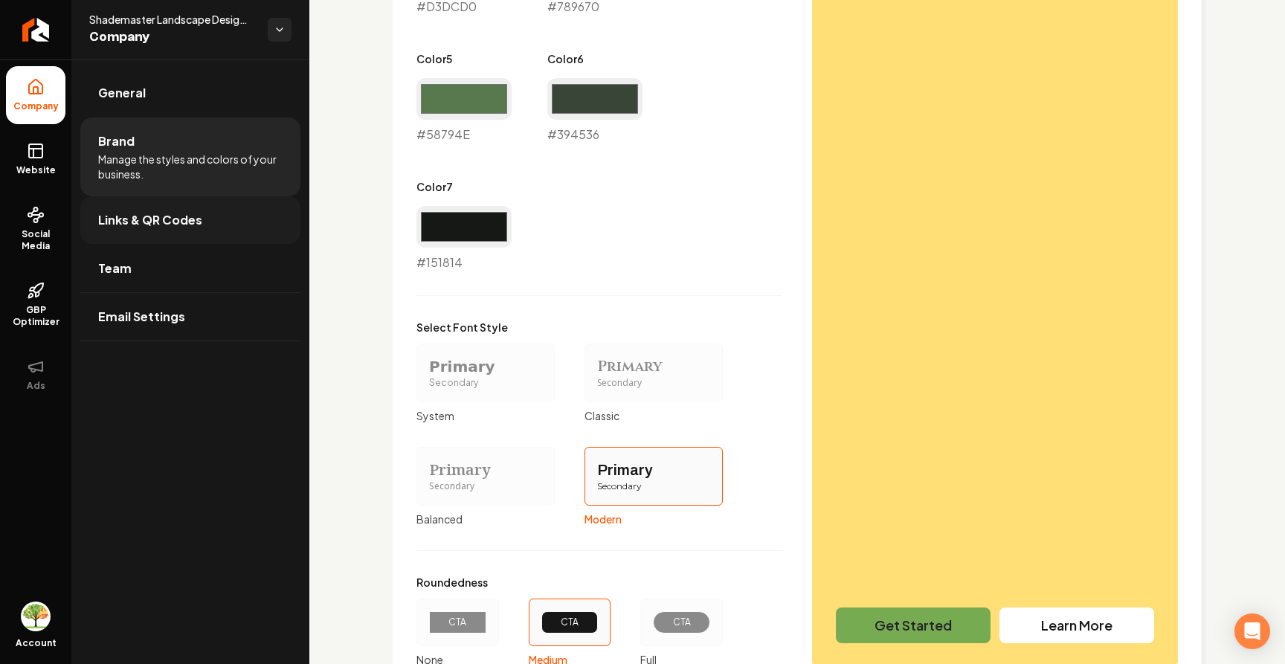
click at [180, 210] on link "Links & QR Codes" at bounding box center [190, 220] width 220 height 48
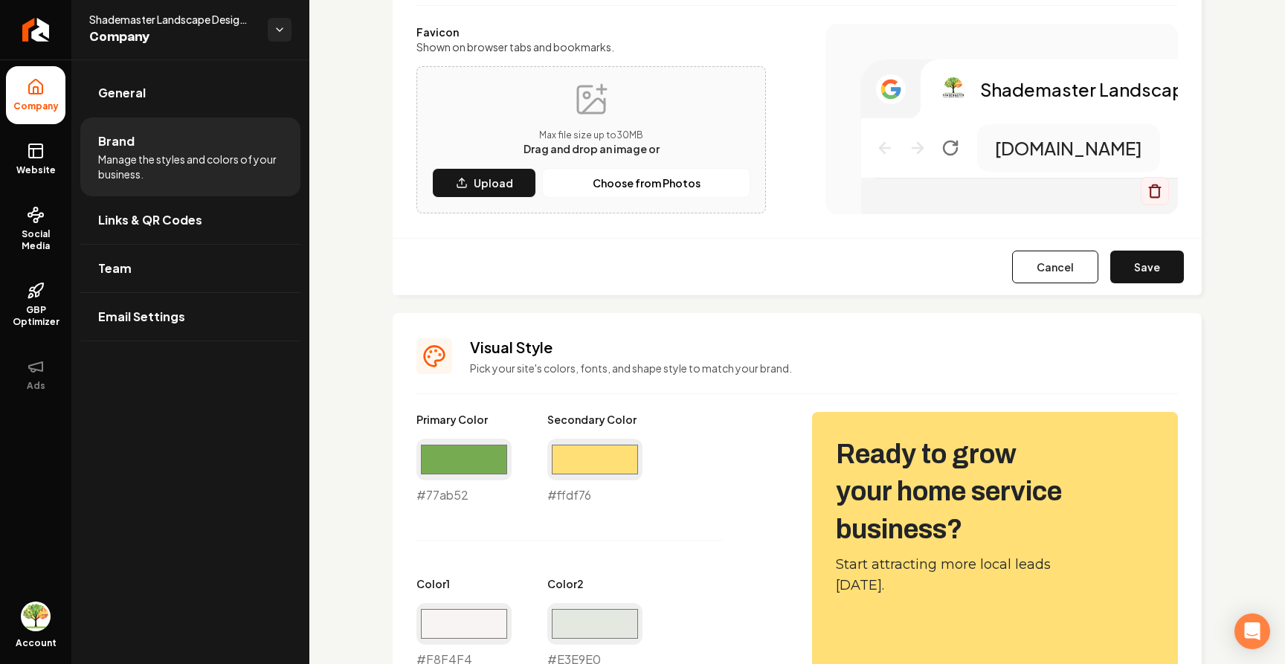
scroll to position [0, 0]
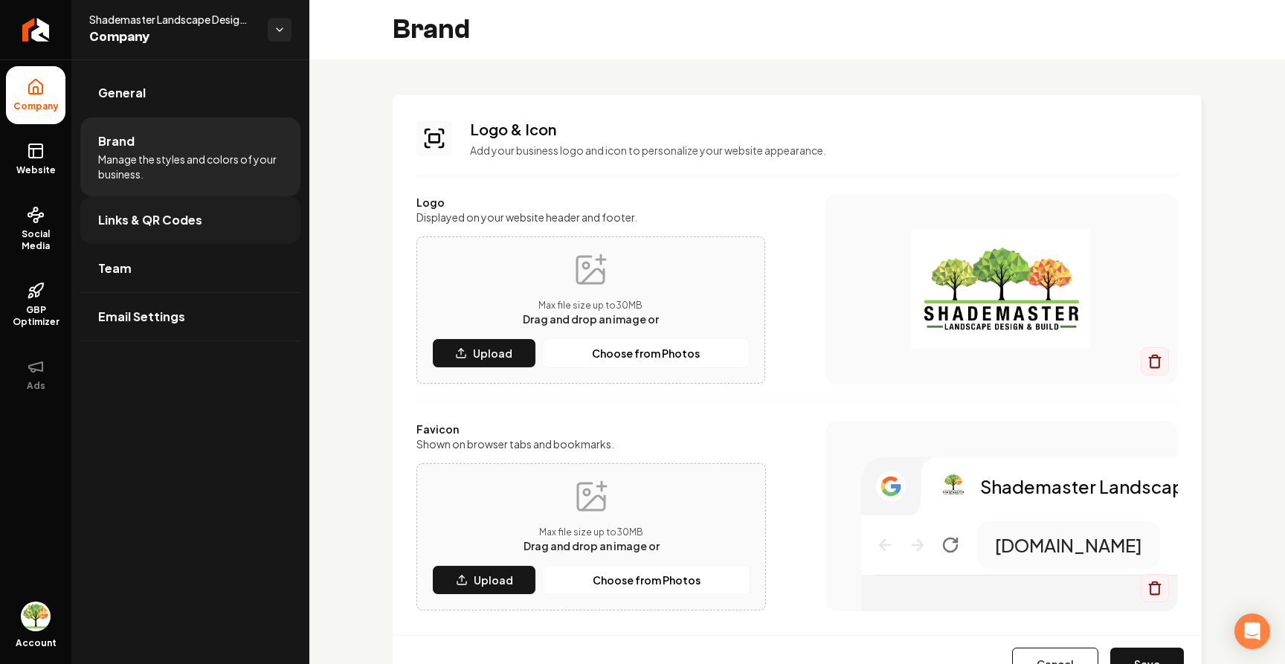
click at [218, 199] on link "Links & QR Codes" at bounding box center [190, 220] width 220 height 48
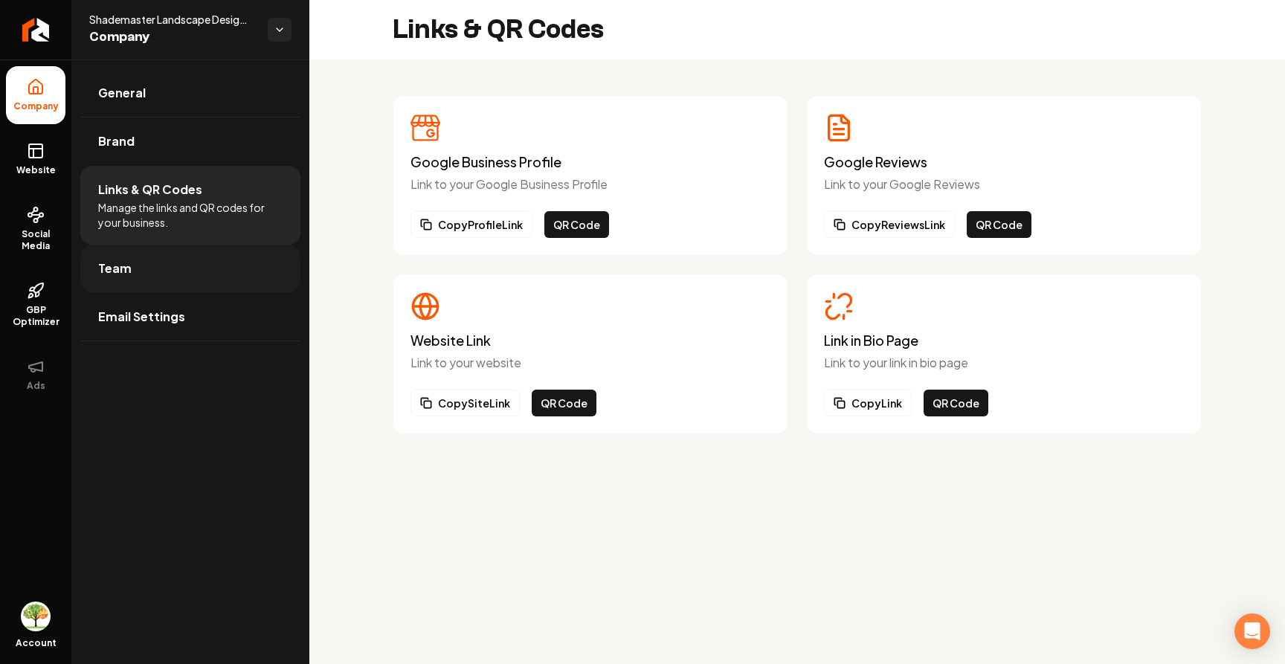
click at [187, 257] on link "Team" at bounding box center [190, 269] width 220 height 48
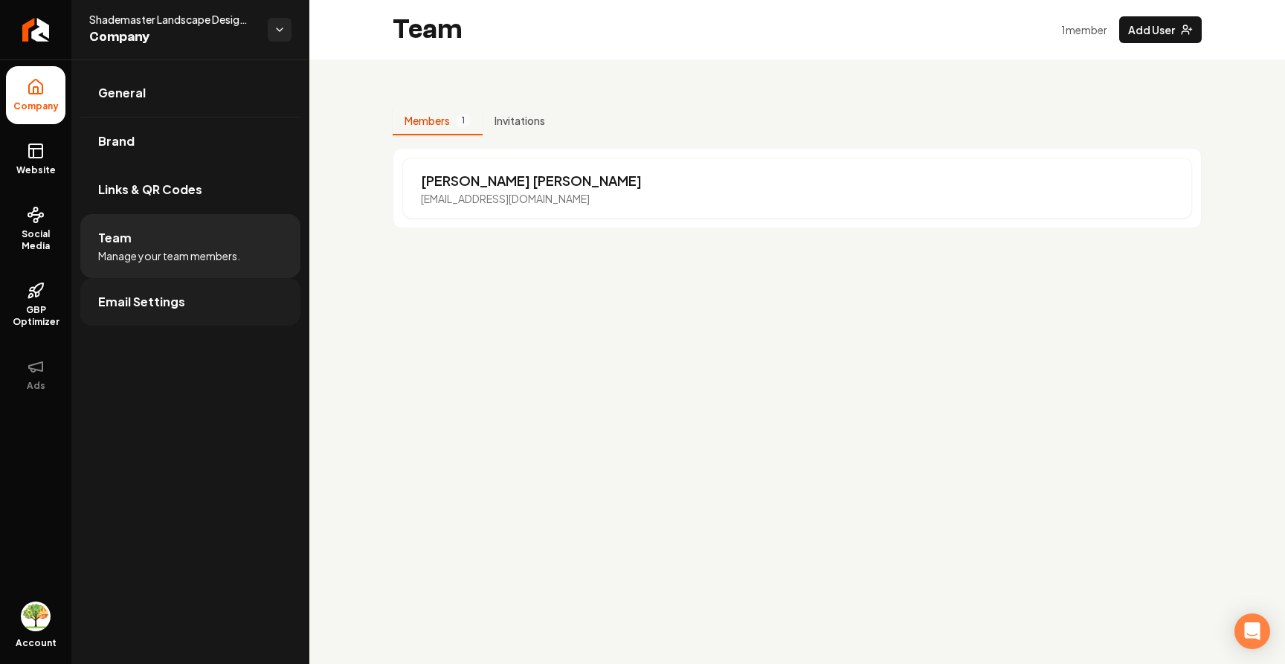
click at [163, 318] on link "Email Settings" at bounding box center [190, 302] width 220 height 48
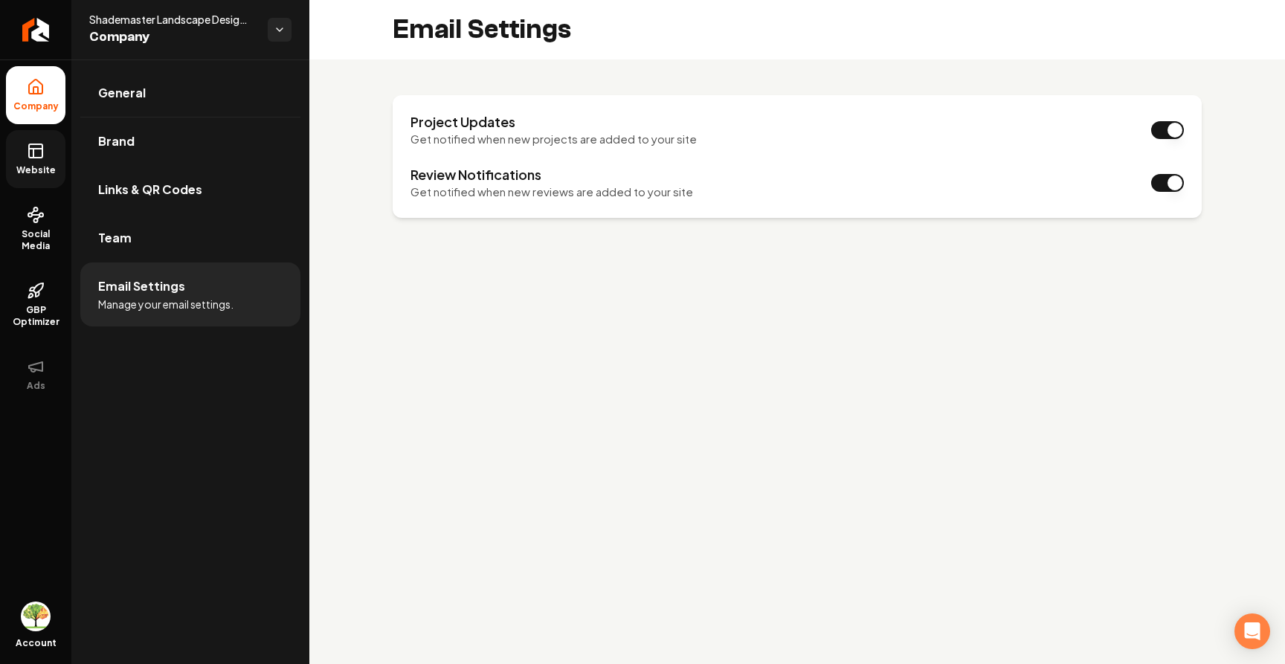
click at [30, 165] on span "Website" at bounding box center [35, 170] width 51 height 12
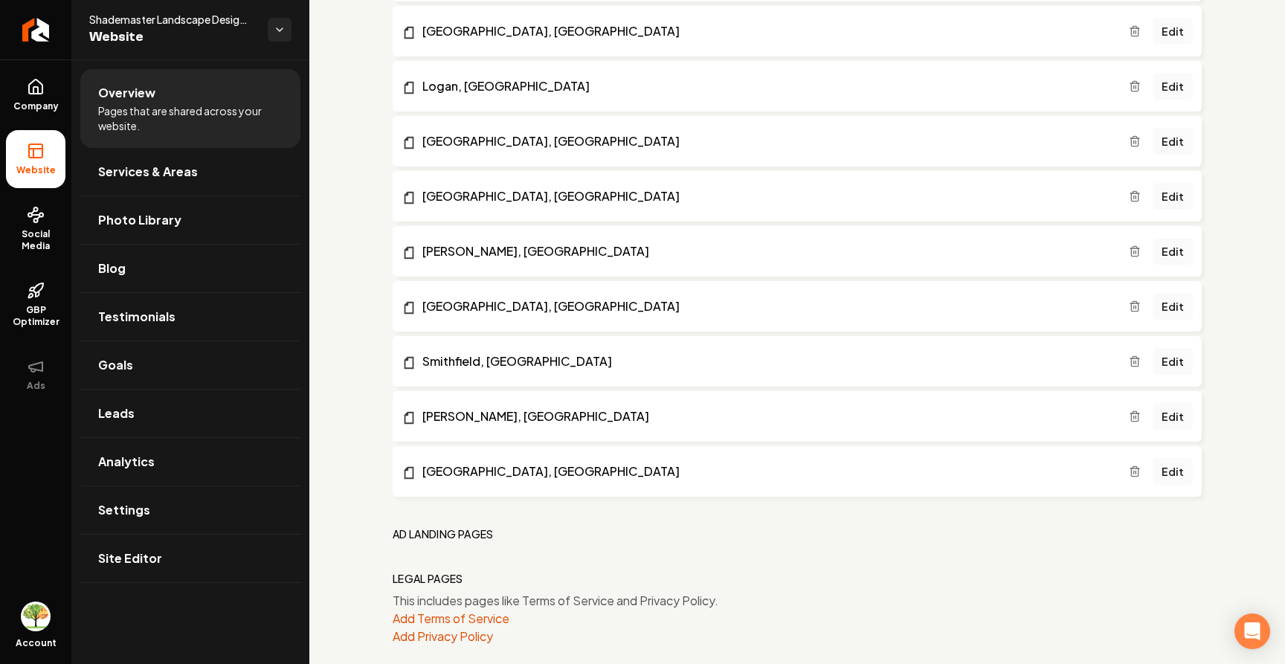
scroll to position [1606, 0]
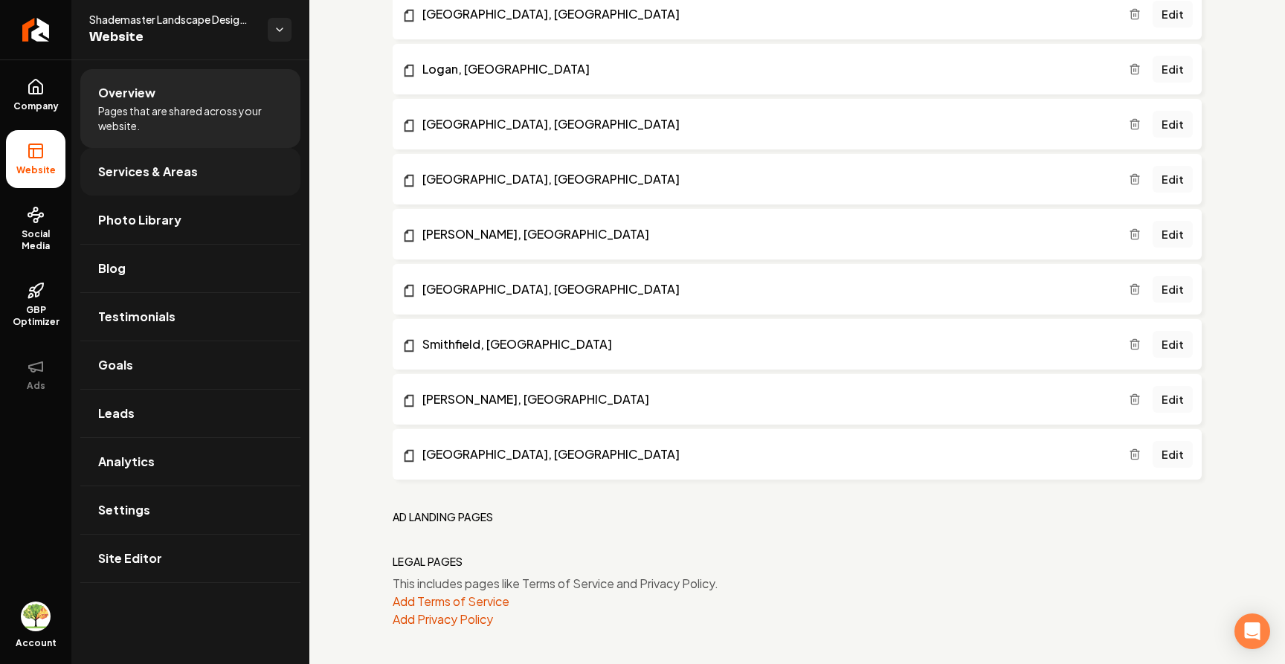
click at [154, 161] on link "Services & Areas" at bounding box center [190, 172] width 220 height 48
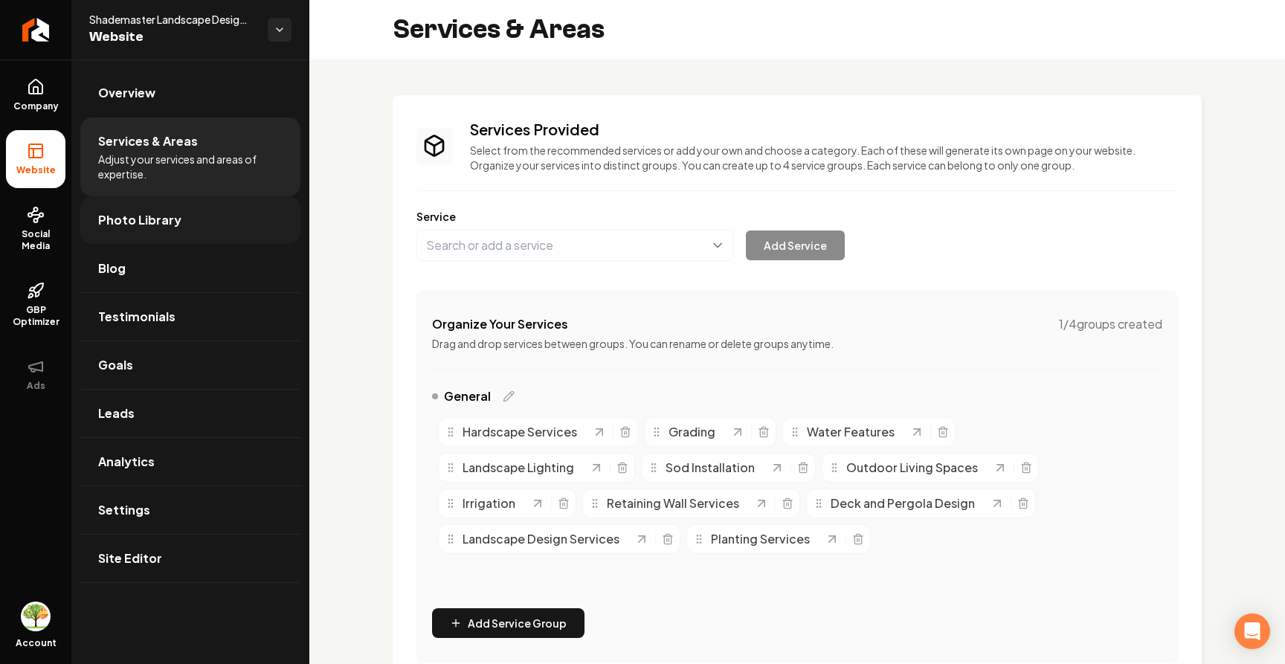
click at [161, 222] on span "Photo Library" at bounding box center [139, 220] width 83 height 18
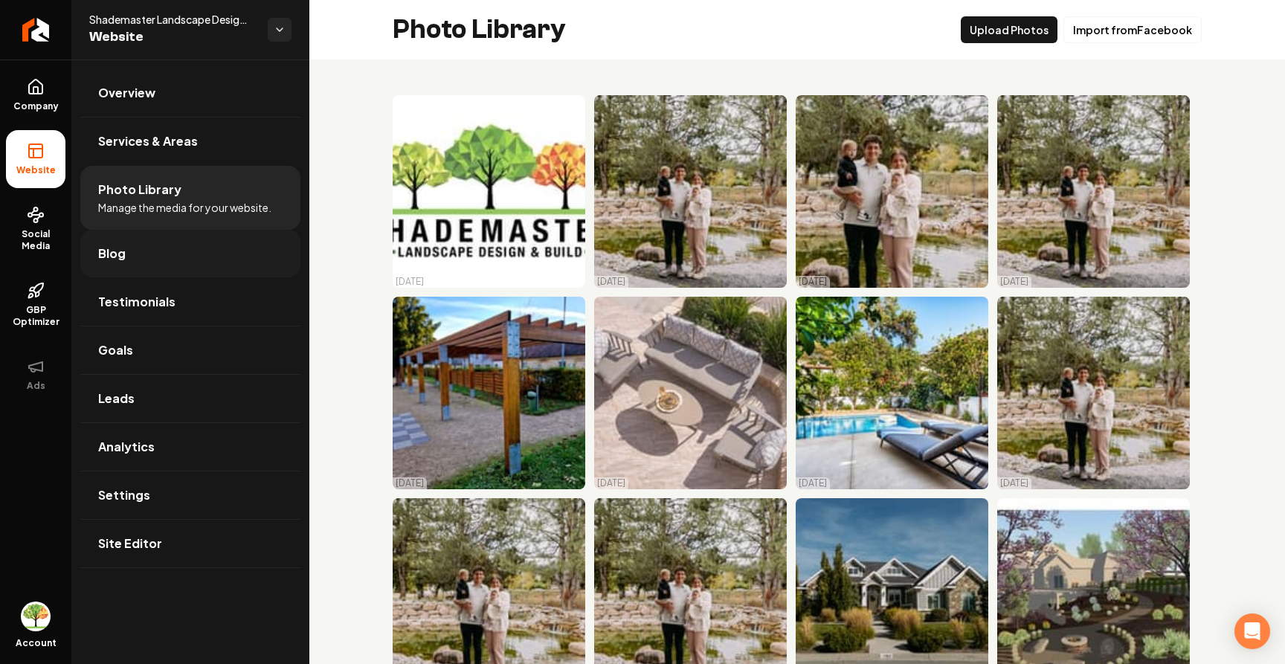
click at [180, 263] on link "Blog" at bounding box center [190, 254] width 220 height 48
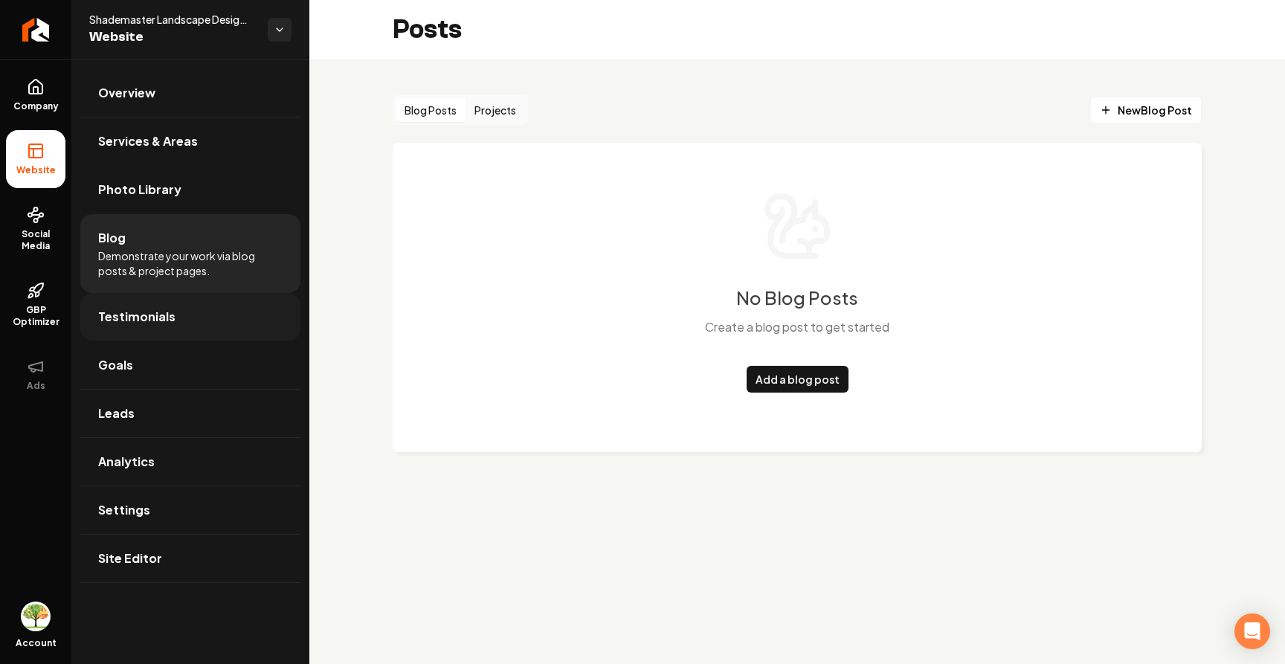
click at [210, 318] on link "Testimonials" at bounding box center [190, 317] width 220 height 48
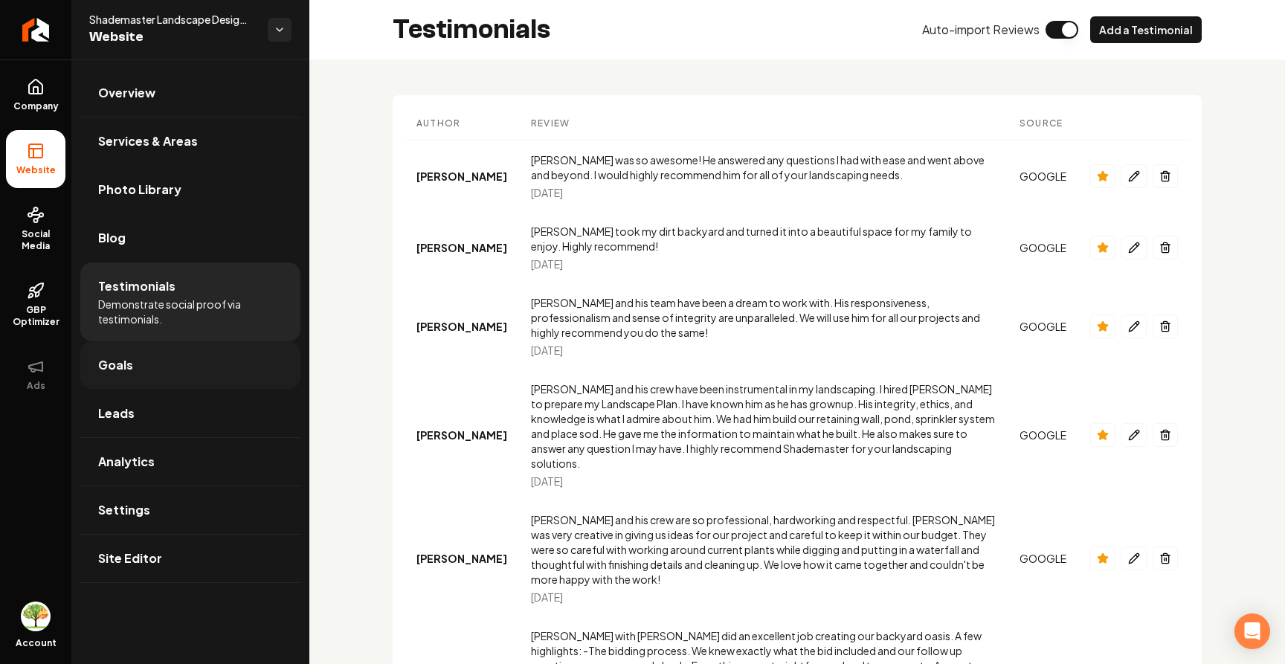
click at [219, 376] on link "Goals" at bounding box center [190, 365] width 220 height 48
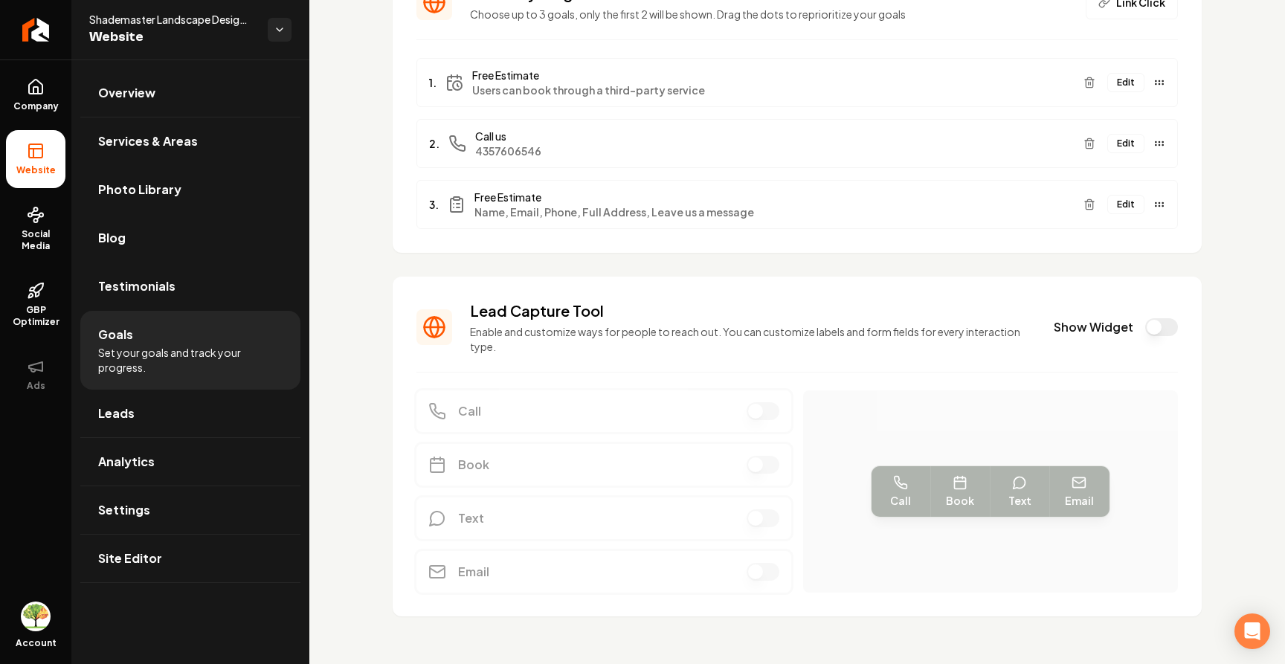
scroll to position [148, 0]
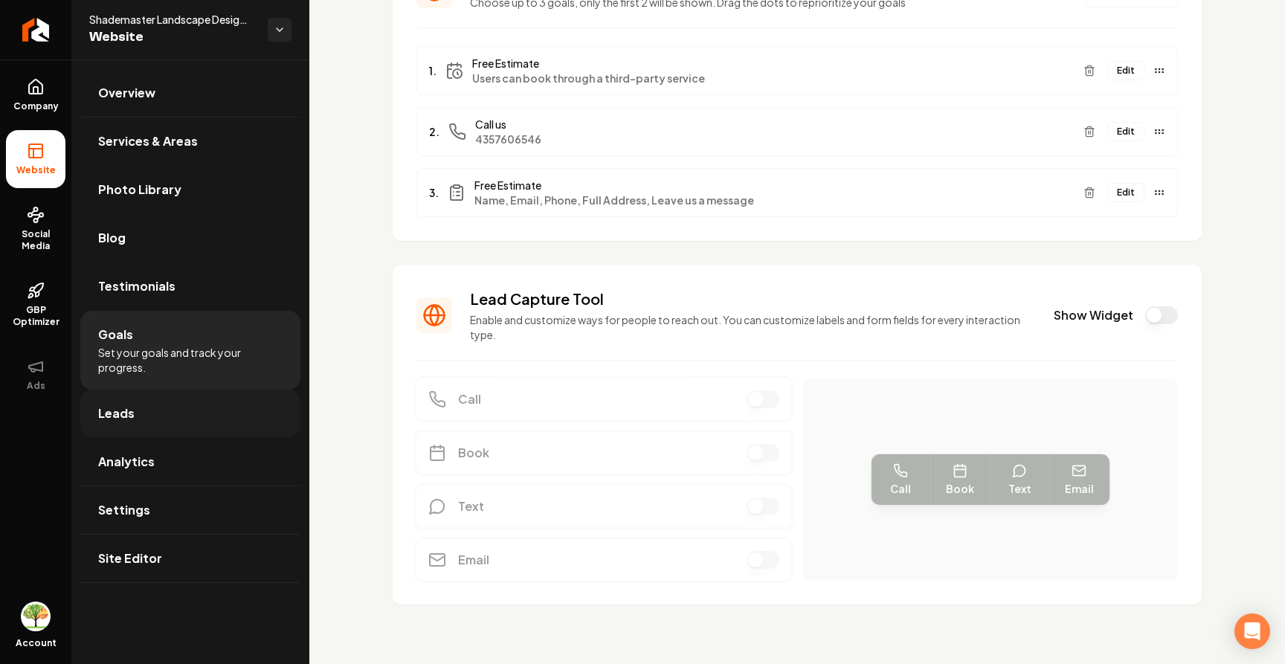
click at [214, 418] on link "Leads" at bounding box center [190, 414] width 220 height 48
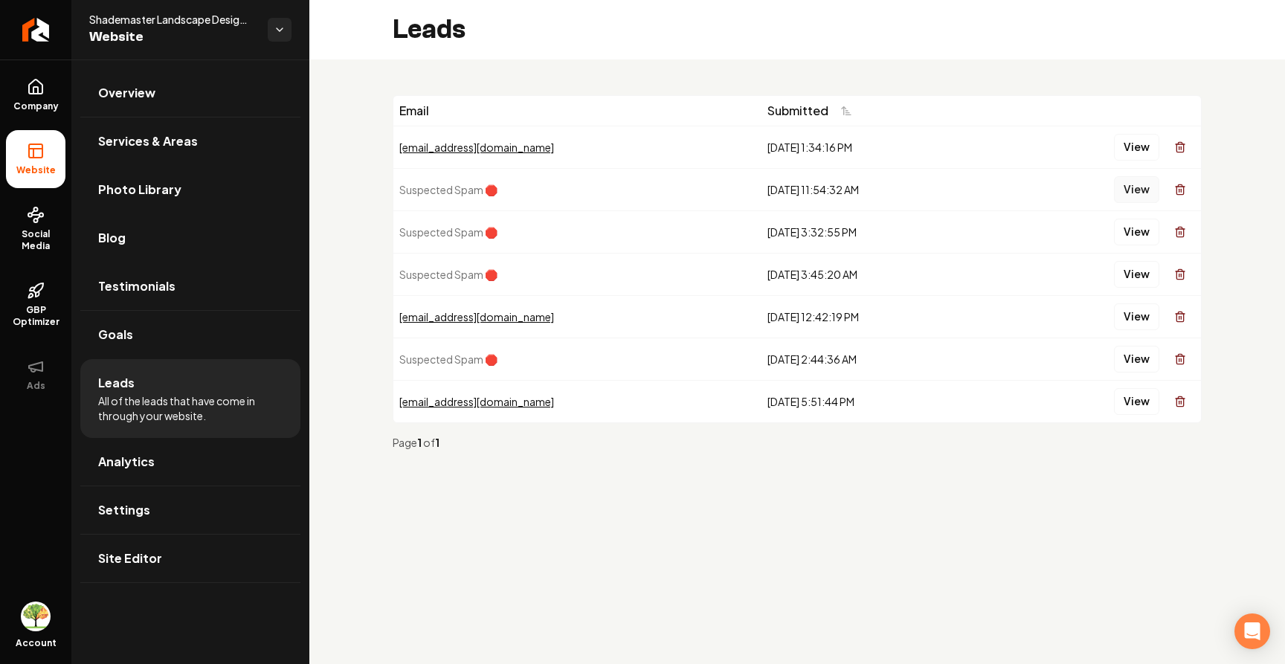
click at [1118, 185] on button "View" at bounding box center [1136, 189] width 45 height 27
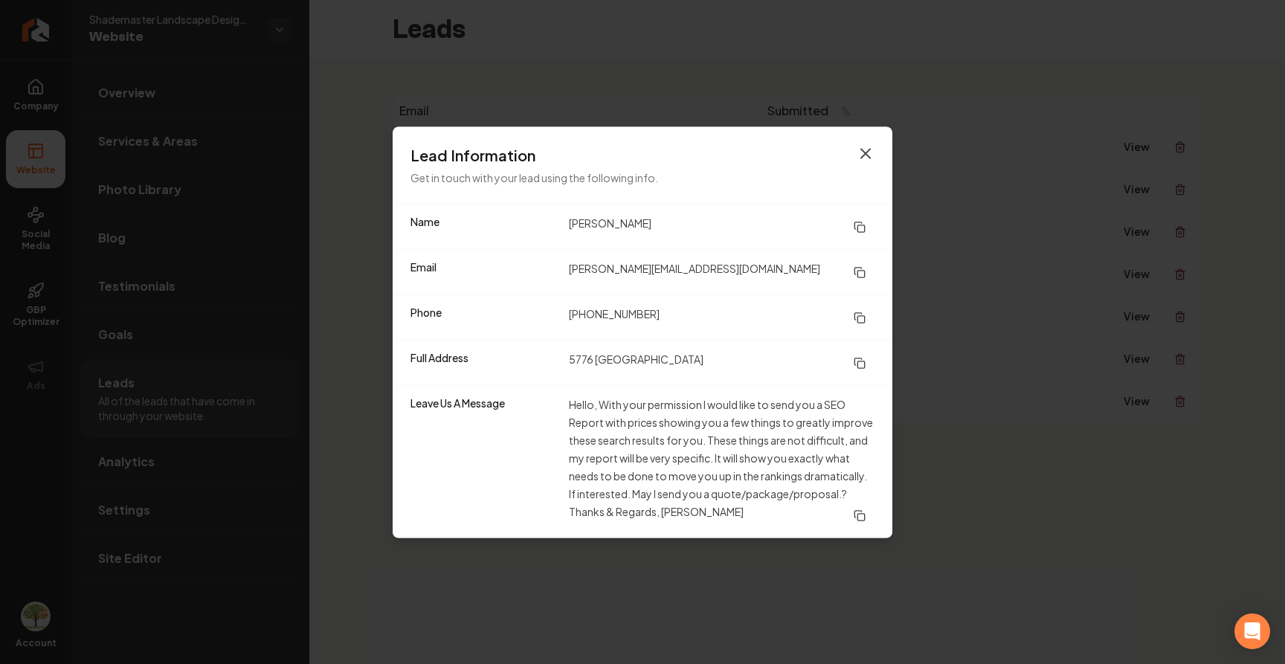
click at [868, 150] on icon "button" at bounding box center [865, 153] width 9 height 9
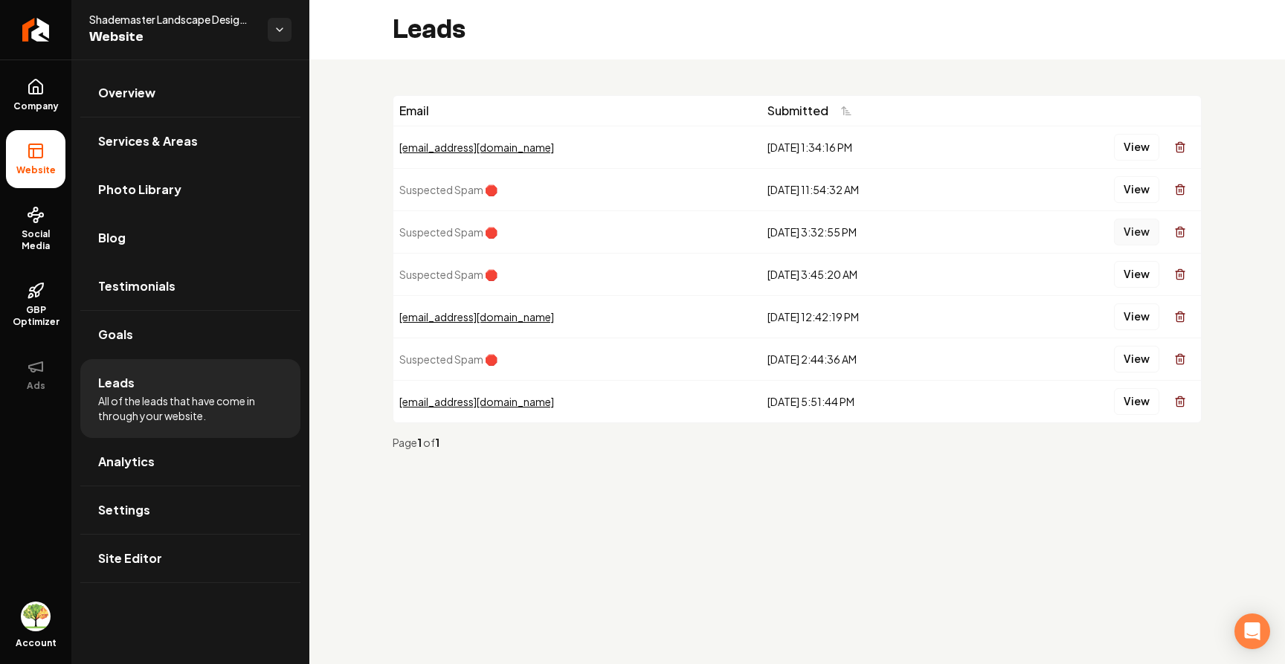
click at [1146, 231] on button "View" at bounding box center [1136, 232] width 45 height 27
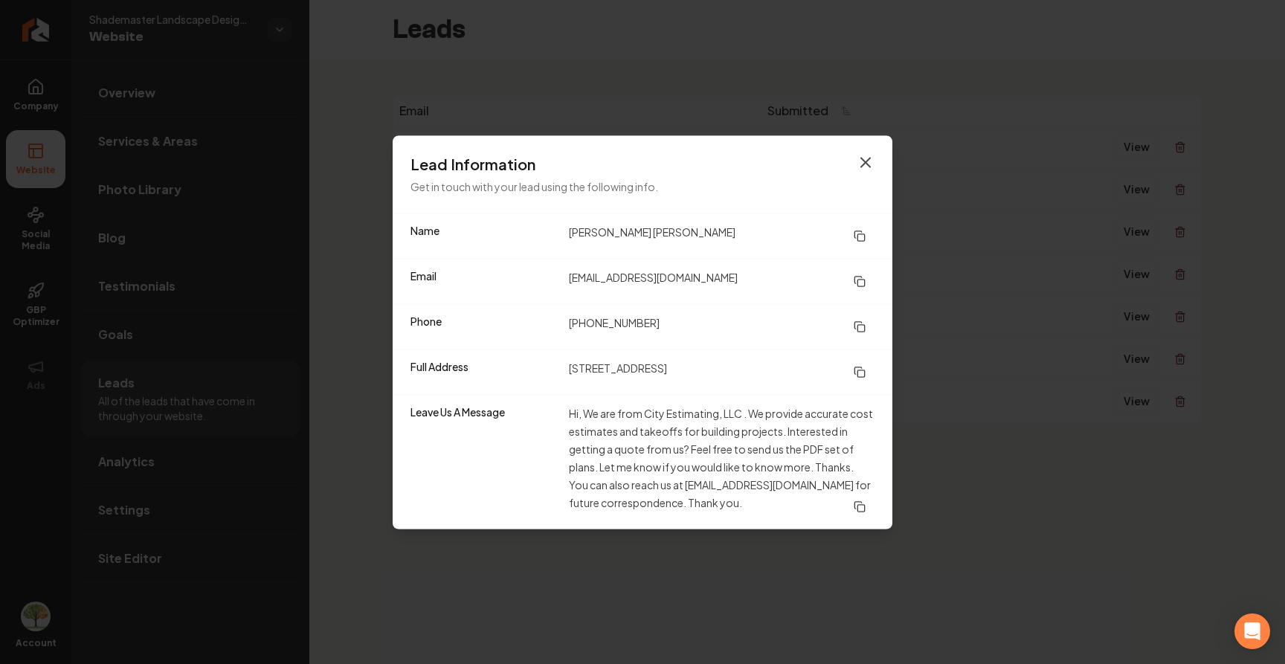
click at [872, 160] on icon "button" at bounding box center [866, 162] width 18 height 18
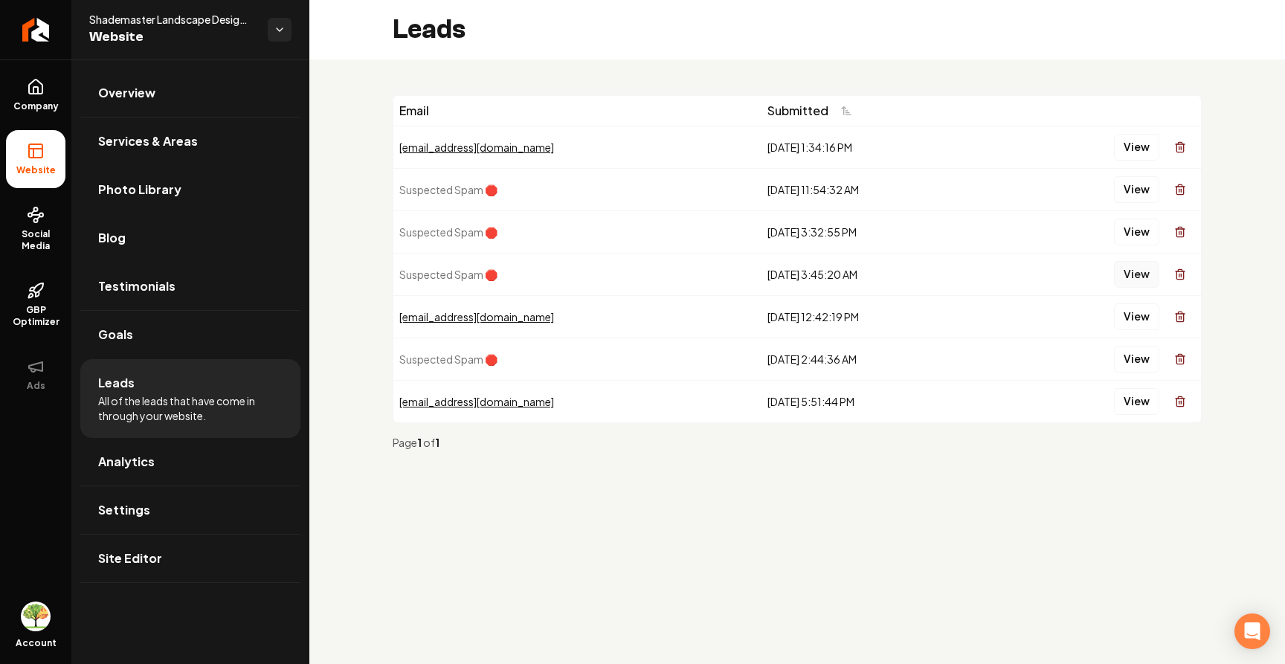
click at [1133, 271] on button "View" at bounding box center [1136, 274] width 45 height 27
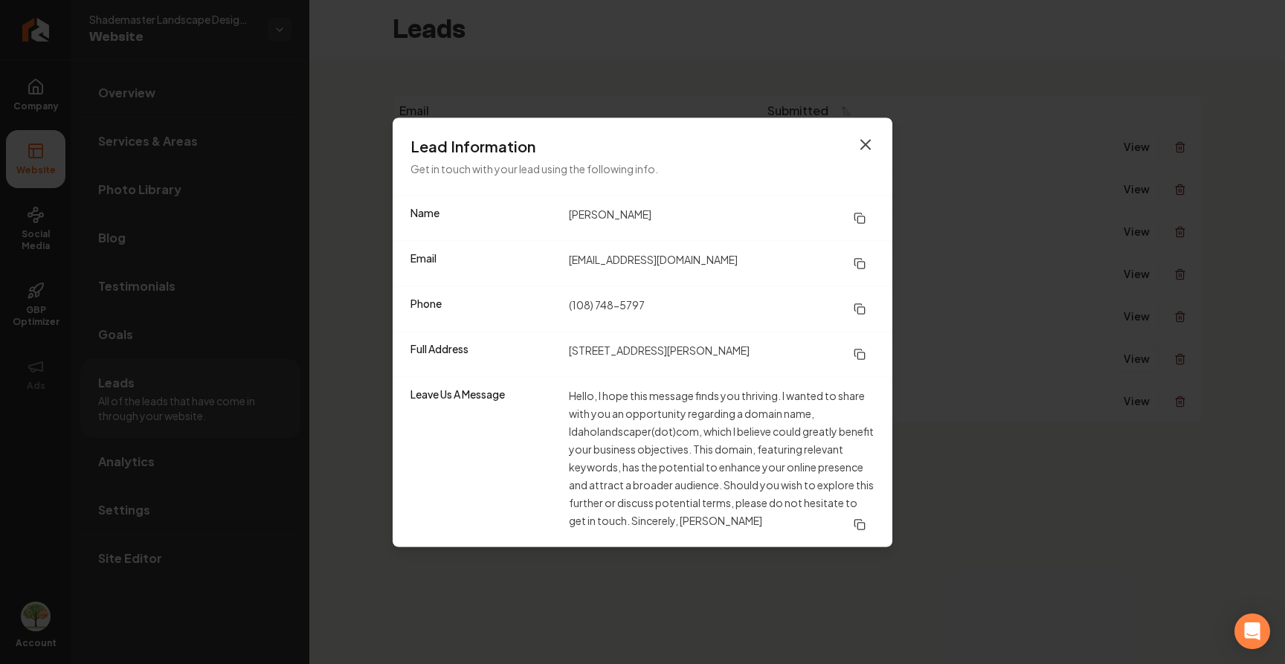
click at [863, 141] on icon "button" at bounding box center [865, 144] width 9 height 9
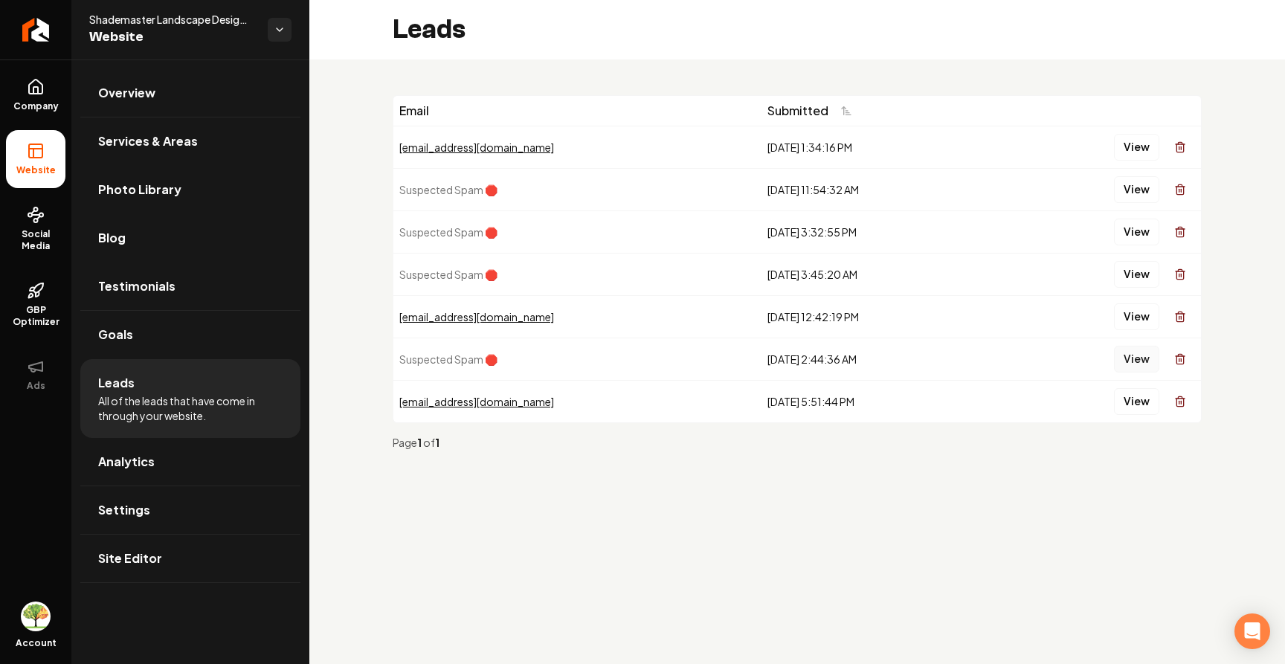
click at [1130, 354] on button "View" at bounding box center [1136, 359] width 45 height 27
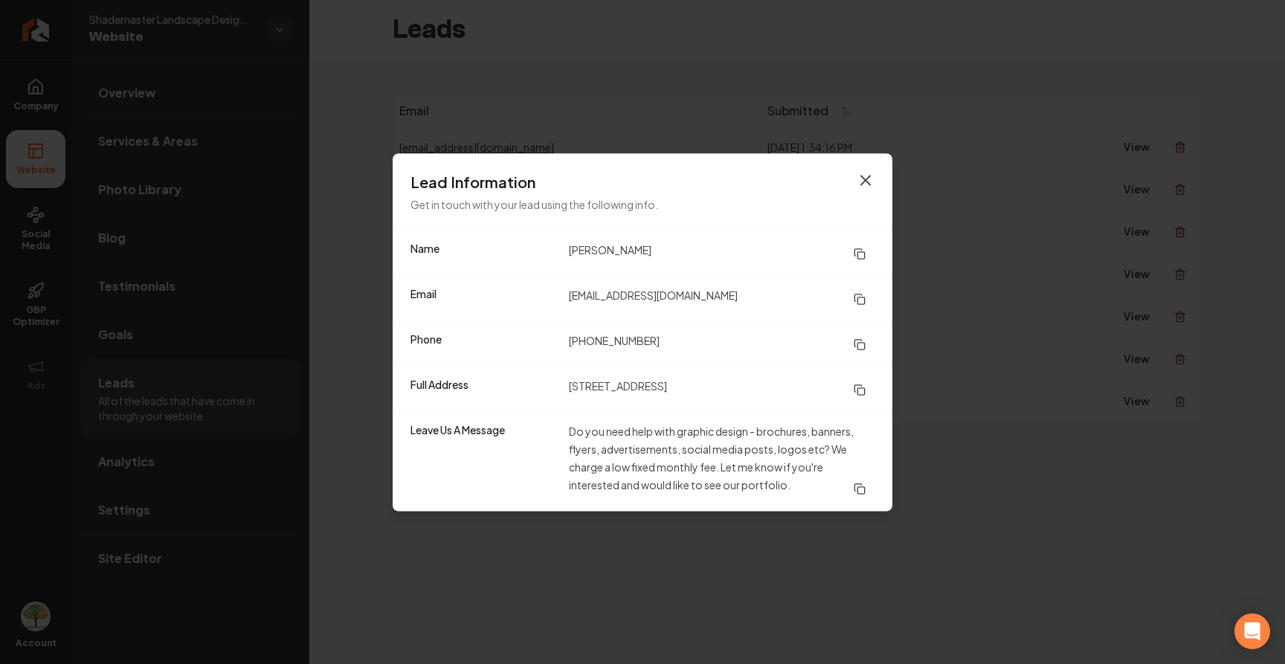
click at [860, 181] on icon "button" at bounding box center [866, 180] width 18 height 18
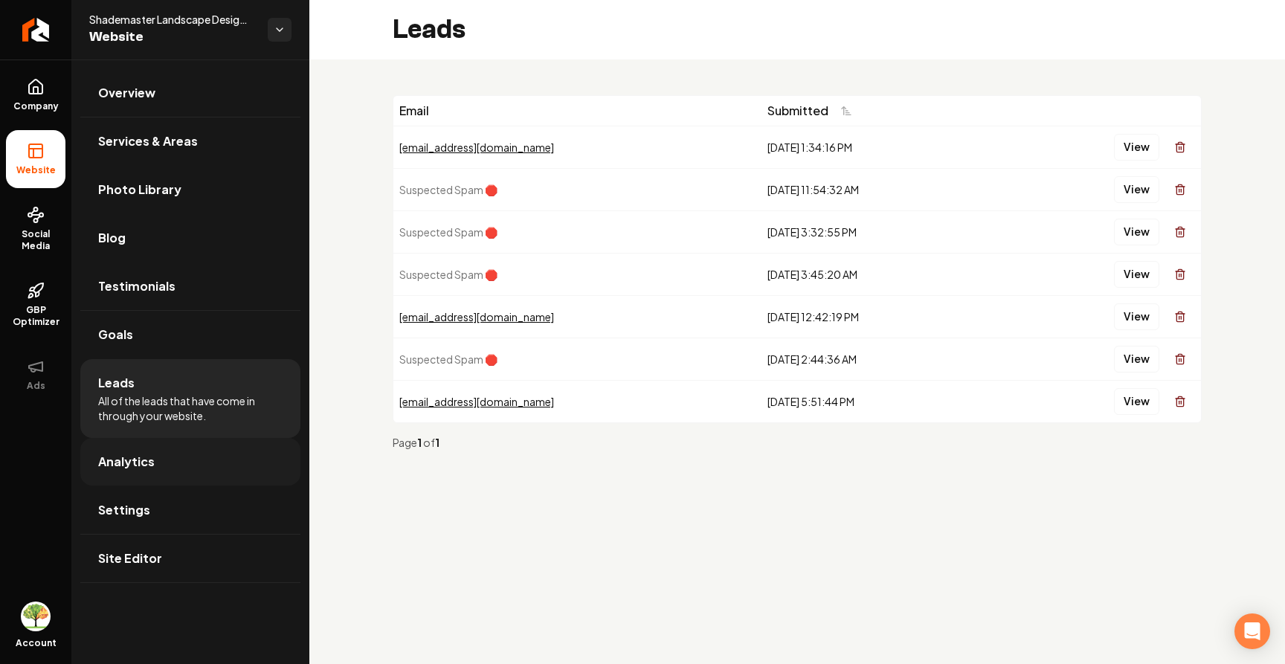
click at [141, 451] on link "Analytics" at bounding box center [190, 462] width 220 height 48
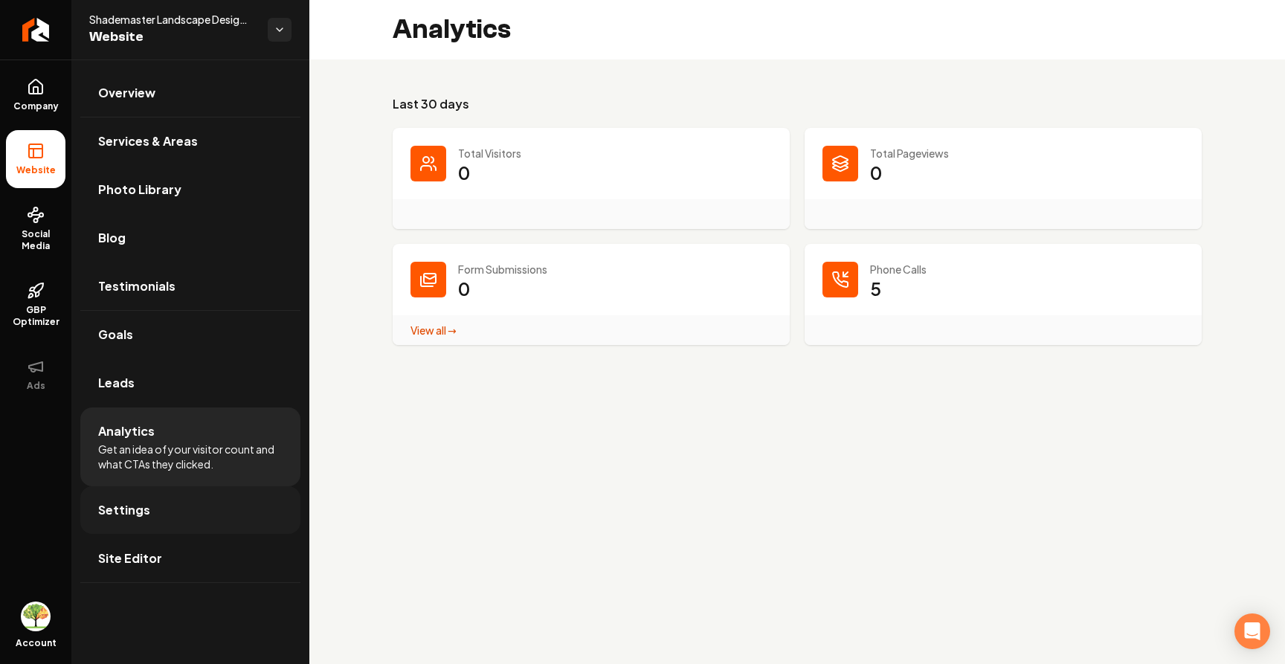
click at [155, 515] on link "Settings" at bounding box center [190, 510] width 220 height 48
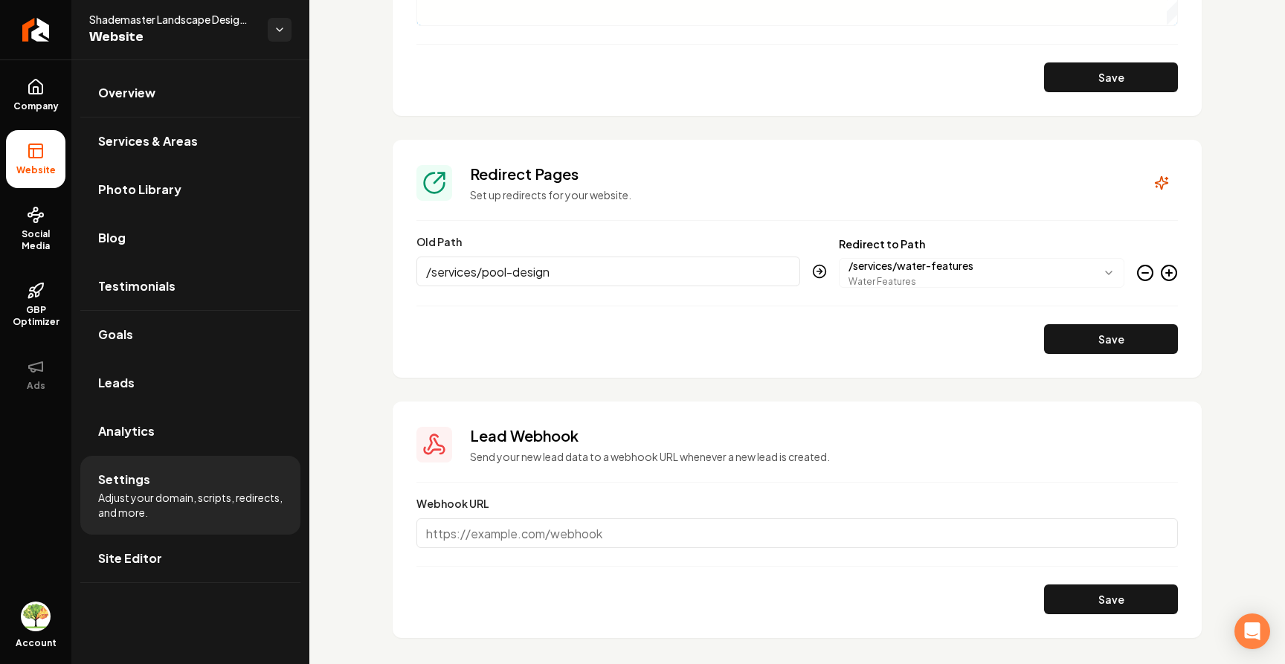
scroll to position [1542, 0]
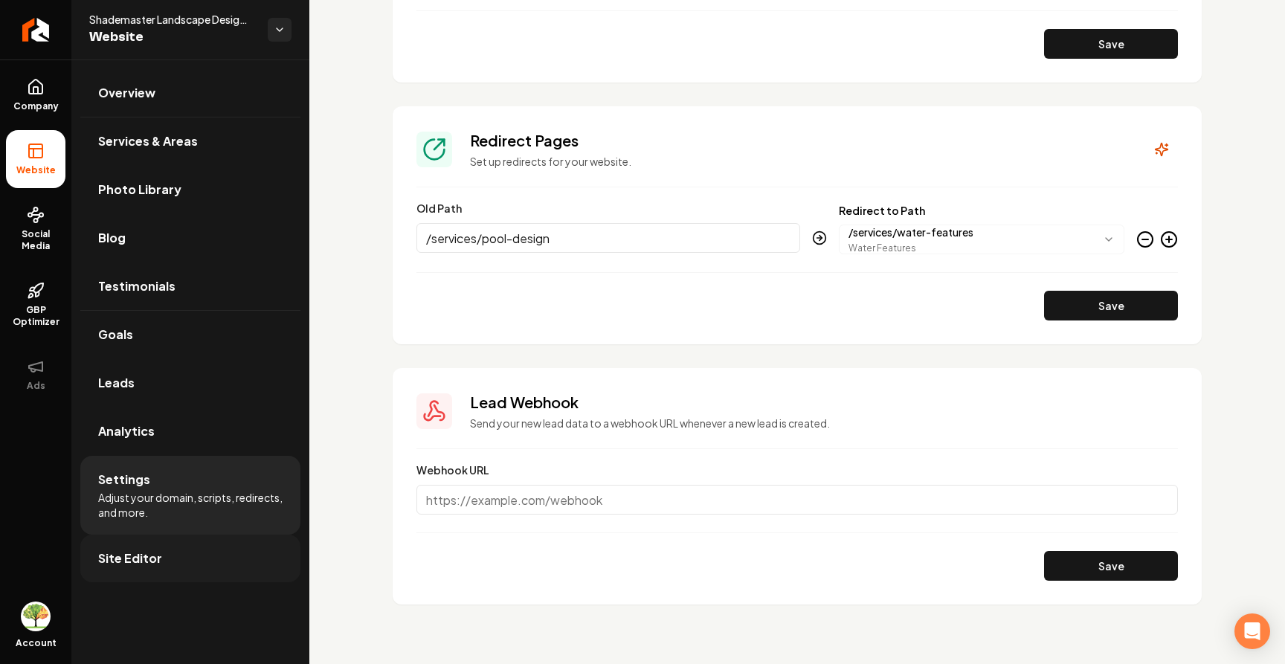
click at [207, 544] on link "Site Editor" at bounding box center [190, 559] width 220 height 48
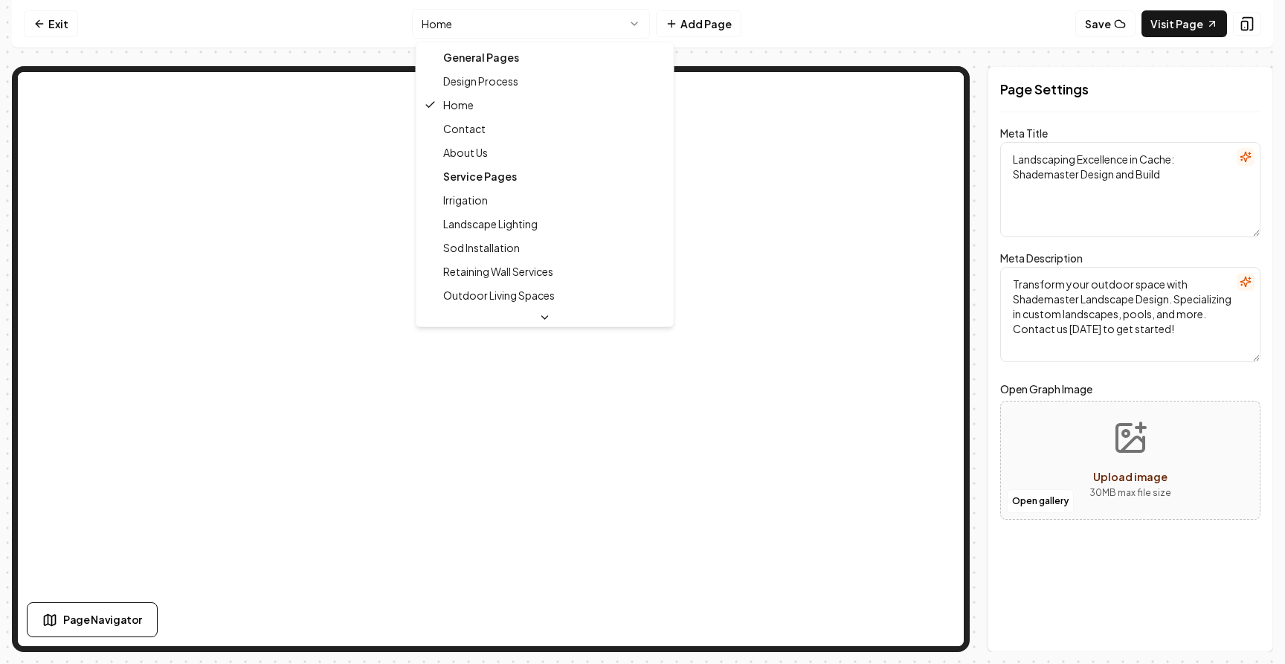
click at [605, 18] on html "Computer Required This feature is only available on a computer. Please switch t…" at bounding box center [642, 332] width 1285 height 664
